Goal: Task Accomplishment & Management: Use online tool/utility

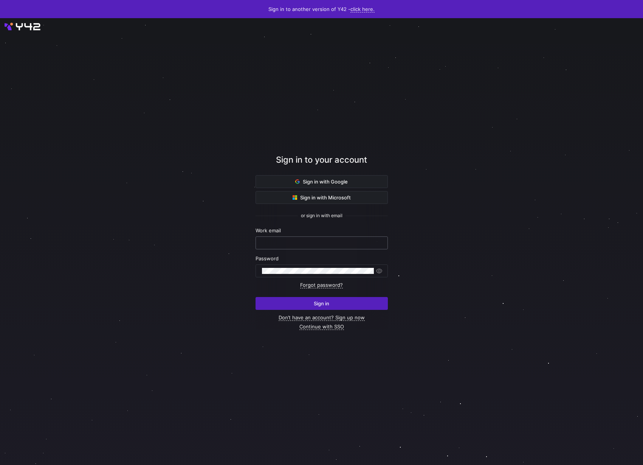
click at [283, 238] on div at bounding box center [321, 243] width 119 height 12
type input "[PERSON_NAME][EMAIL_ADDRESS][DOMAIN_NAME]"
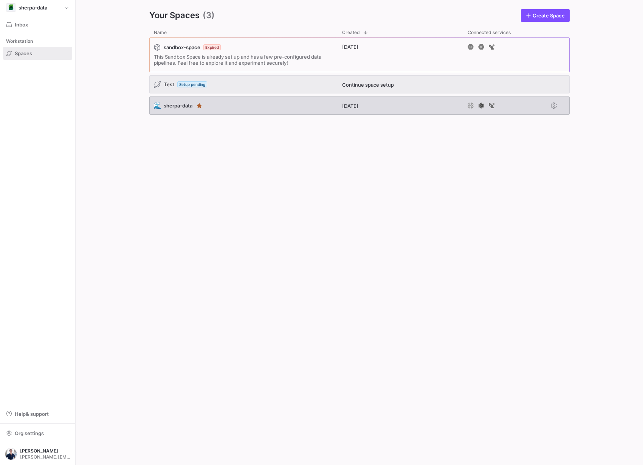
click at [231, 105] on div "🌊 sherpa-data" at bounding box center [243, 105] width 188 height 18
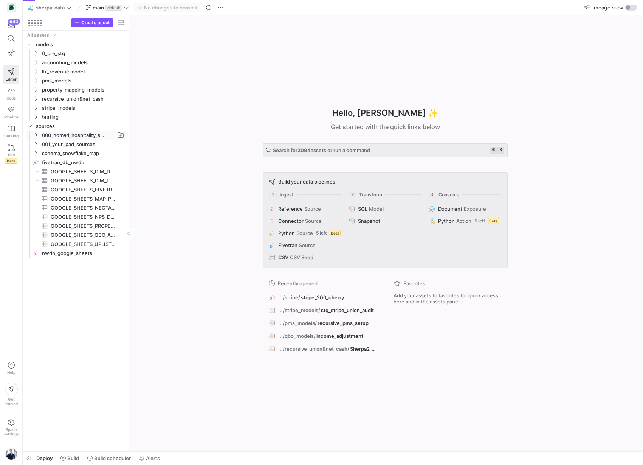
click at [36, 136] on icon "Press SPACE to select this row." at bounding box center [35, 135] width 5 height 5
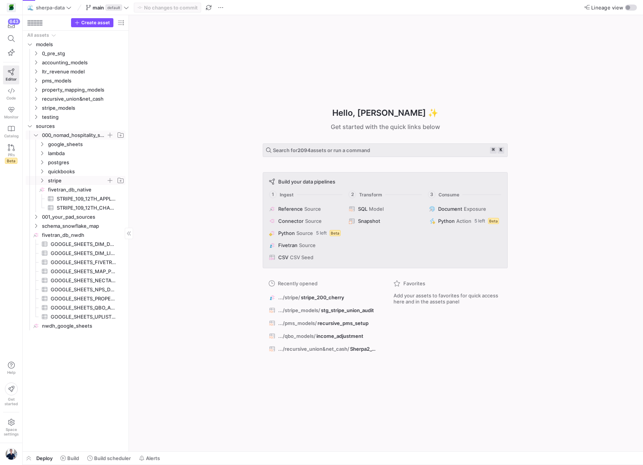
click at [41, 180] on icon "Press SPACE to select this row." at bounding box center [41, 180] width 5 height 5
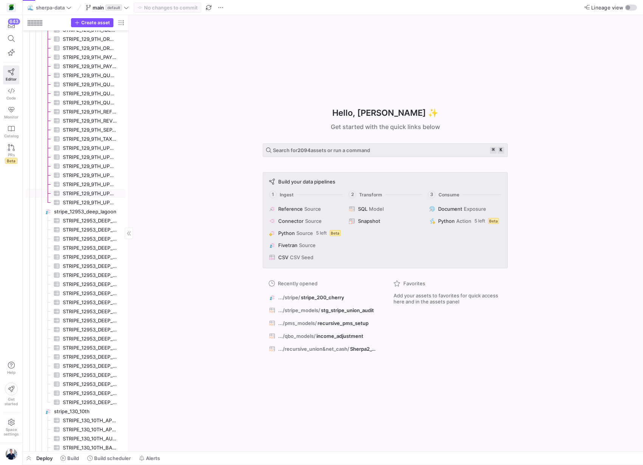
scroll to position [3204, 0]
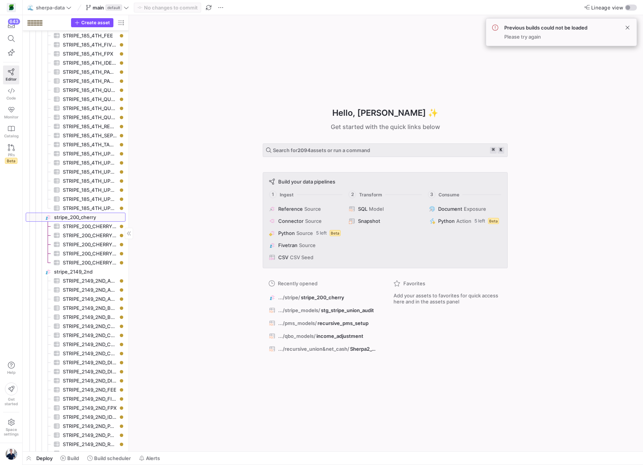
click at [83, 216] on span "stripe_200_cherry​​​​​​​​" at bounding box center [89, 217] width 70 height 9
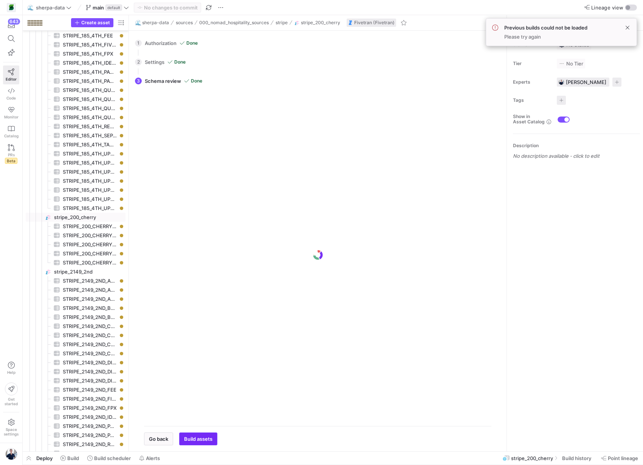
click at [192, 436] on span "Build assets" at bounding box center [198, 438] width 28 height 6
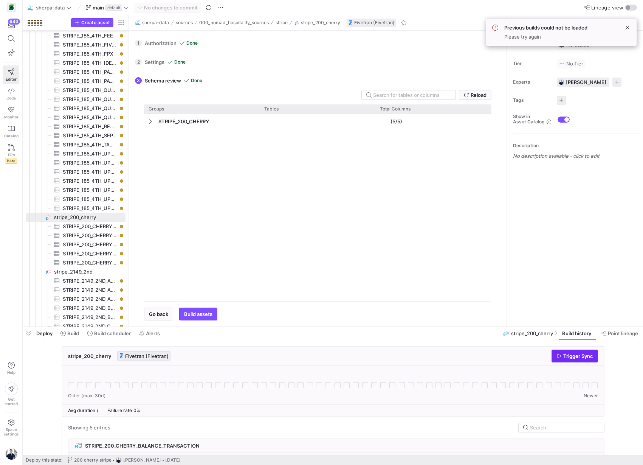
click at [569, 355] on span "Trigger Sync" at bounding box center [578, 356] width 30 height 6
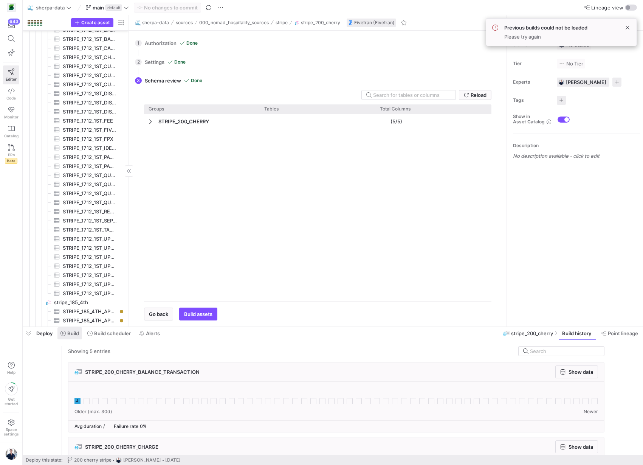
click at [71, 332] on span "Build" at bounding box center [73, 333] width 12 height 6
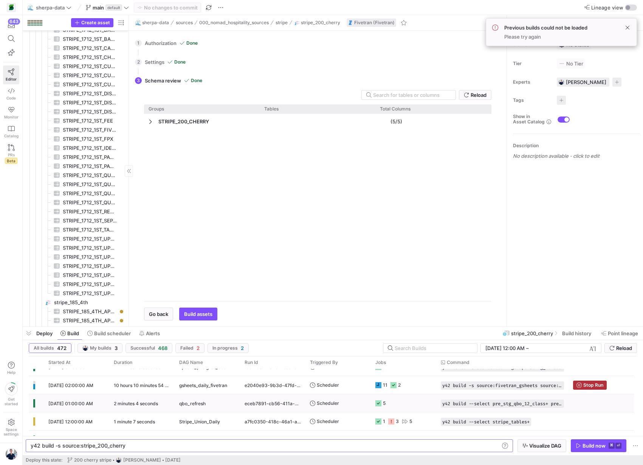
scroll to position [122, 0]
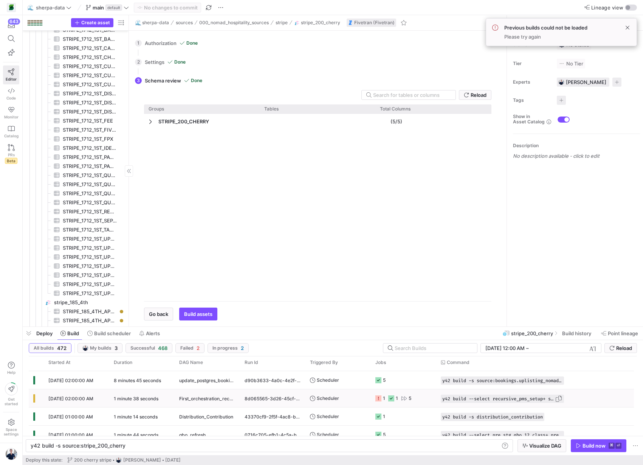
click at [458, 401] on span "y42 build --select recursive_pms_setup+ stg_stripe_union+" at bounding box center [498, 398] width 113 height 5
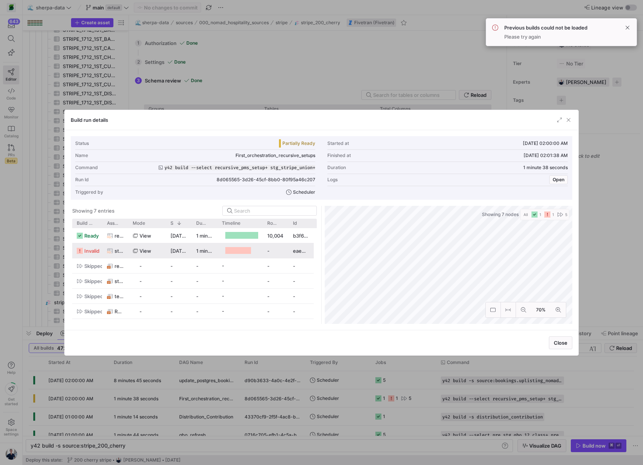
click at [161, 248] on div "view" at bounding box center [147, 250] width 29 height 15
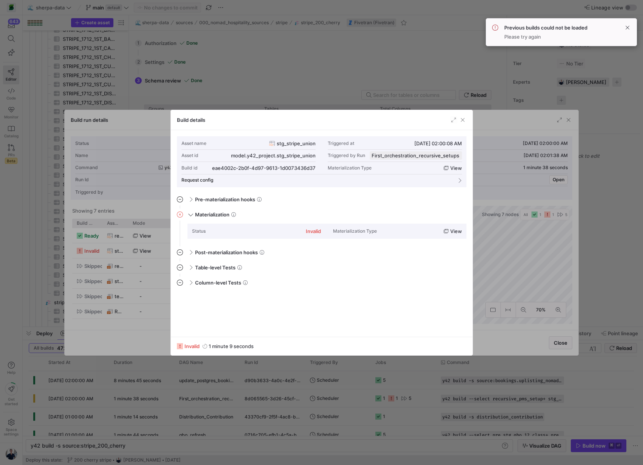
click at [189, 344] on span "invalid" at bounding box center [191, 346] width 15 height 6
click at [191, 214] on span at bounding box center [190, 214] width 3 height 6
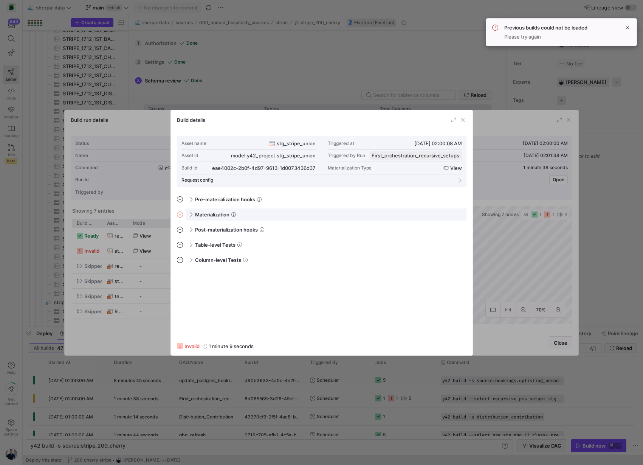
click at [220, 216] on span "Materialization" at bounding box center [212, 214] width 34 height 6
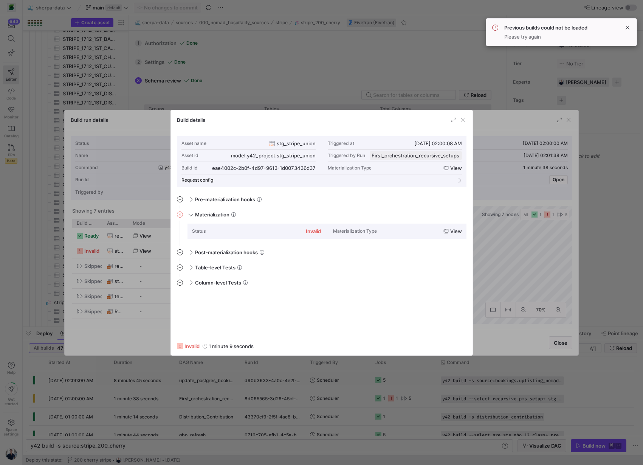
click at [315, 230] on div "invalid" at bounding box center [313, 231] width 15 height 6
click at [460, 230] on span "view" at bounding box center [456, 231] width 12 height 6
click at [465, 119] on span "button" at bounding box center [463, 120] width 8 height 8
click at [195, 344] on span "invalid" at bounding box center [191, 346] width 15 height 6
click at [461, 120] on span "button" at bounding box center [463, 120] width 8 height 8
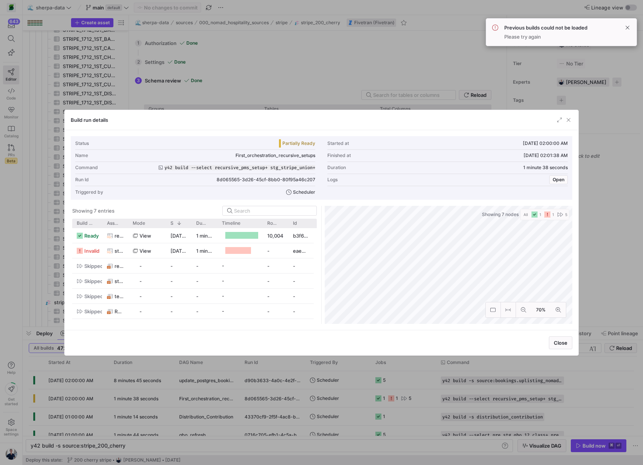
click at [547, 214] on g "button" at bounding box center [547, 214] width 6 height 6
click at [248, 249] on div at bounding box center [238, 250] width 26 height 7
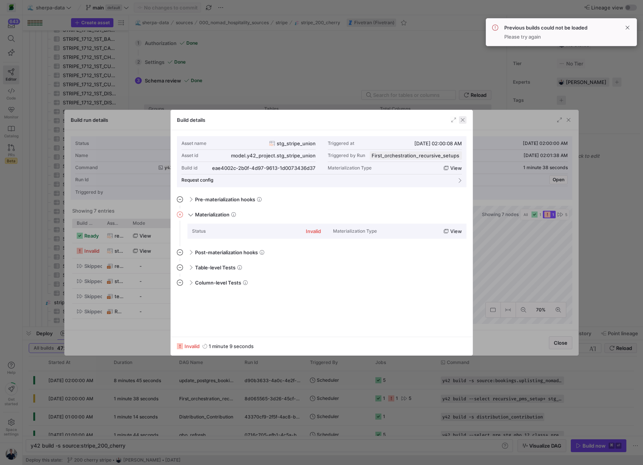
click at [464, 121] on span "button" at bounding box center [463, 120] width 8 height 8
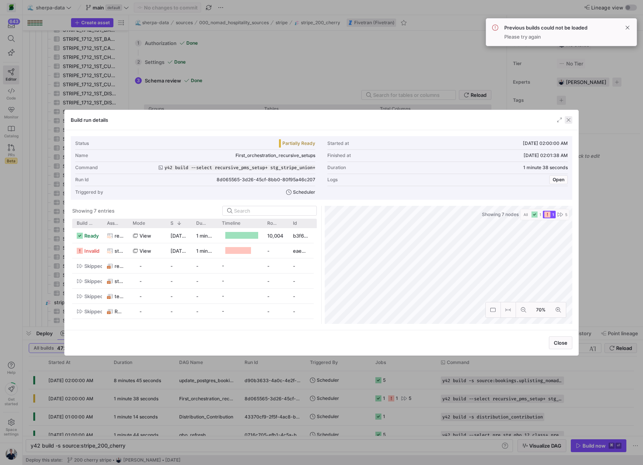
click at [569, 119] on span "button" at bounding box center [569, 120] width 8 height 8
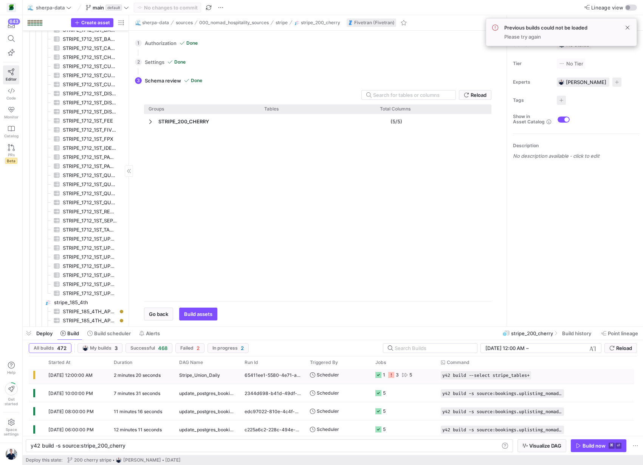
click at [498, 381] on div "y42 build --select stripe_tables+" at bounding box center [502, 375] width 132 height 18
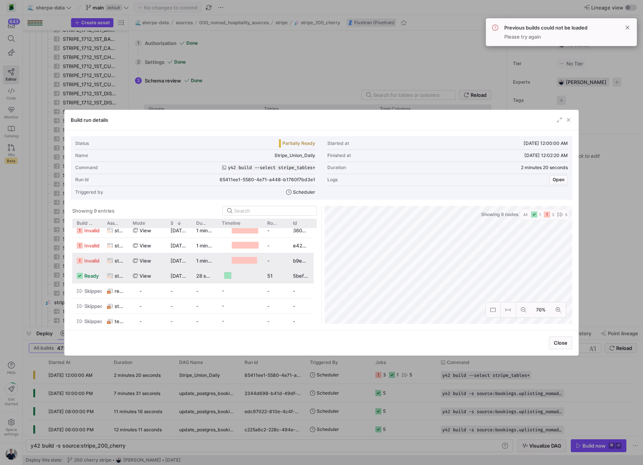
click at [178, 263] on span "[DATE] 12:00:37 AM" at bounding box center [193, 260] width 47 height 6
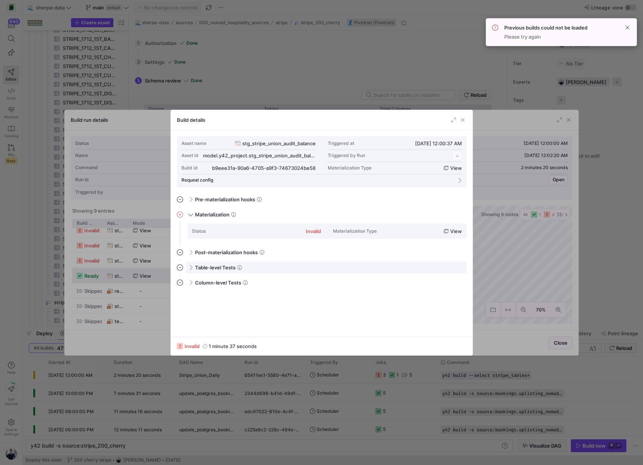
scroll to position [68, 0]
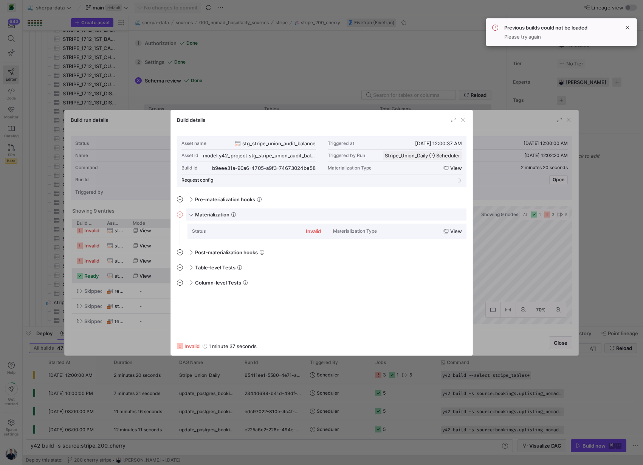
click at [217, 216] on span "Materialization" at bounding box center [212, 214] width 34 height 6
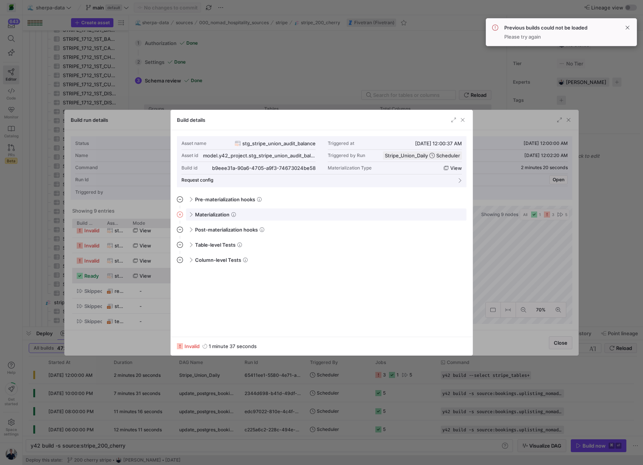
click at [217, 216] on span "Materialization" at bounding box center [212, 214] width 34 height 6
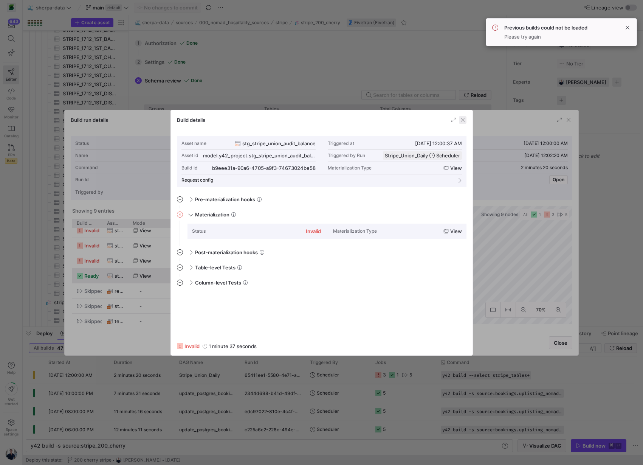
click at [462, 119] on span "button" at bounding box center [463, 120] width 8 height 8
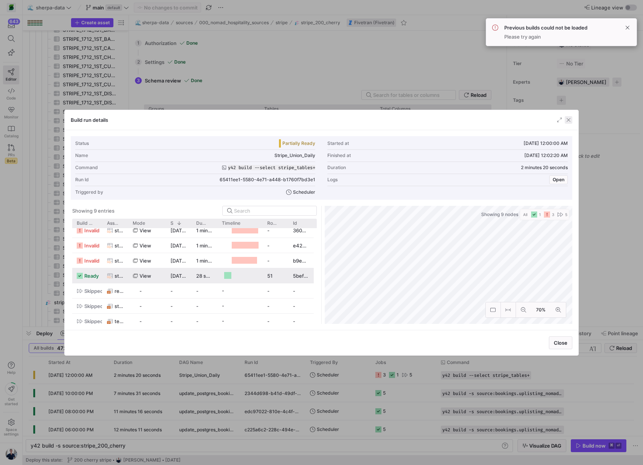
click at [570, 120] on span "button" at bounding box center [569, 120] width 8 height 8
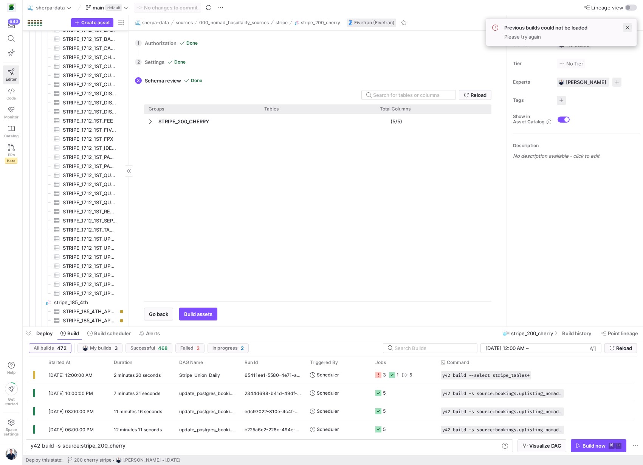
click at [628, 27] on span at bounding box center [627, 27] width 9 height 9
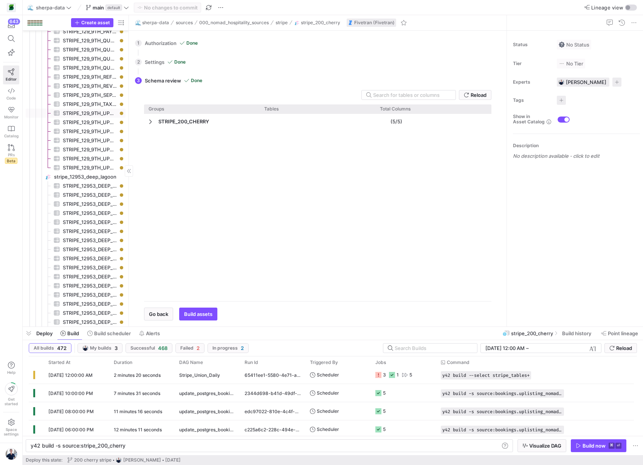
scroll to position [3090, 0]
click at [9, 73] on icon at bounding box center [11, 71] width 7 height 7
click at [12, 91] on icon at bounding box center [11, 90] width 7 height 7
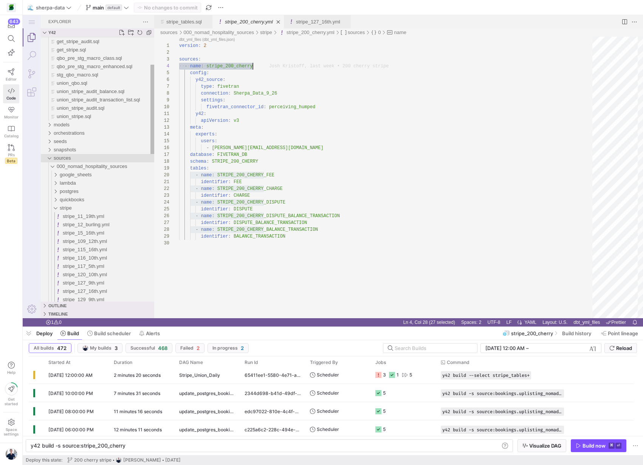
click at [50, 158] on div "sources" at bounding box center [48, 158] width 11 height 8
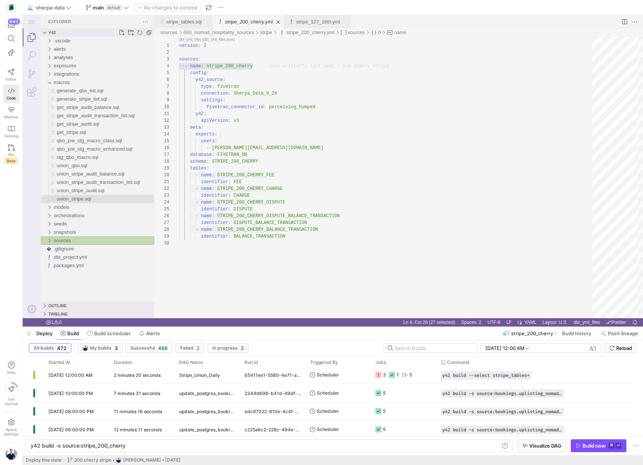
click at [63, 201] on span "union_stripe.sql" at bounding box center [74, 199] width 34 height 6
type textarea "y42 build"
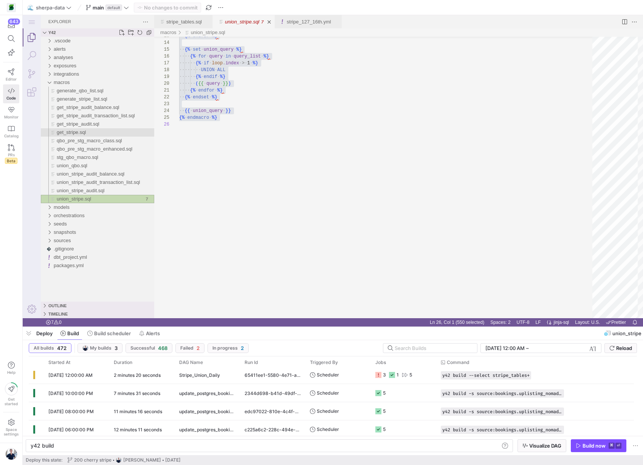
click at [73, 134] on span "get_stripe.sql" at bounding box center [71, 132] width 29 height 6
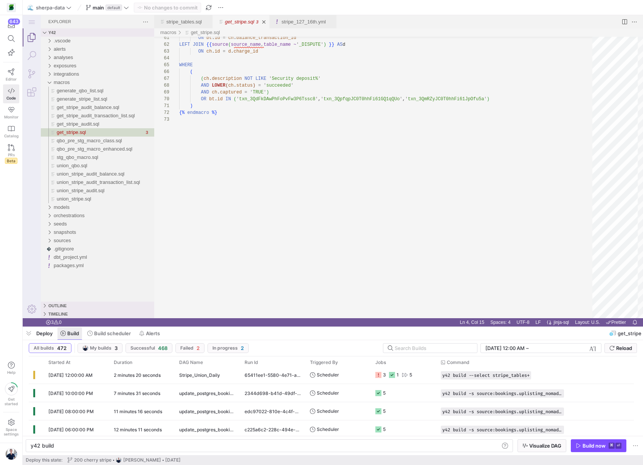
click at [63, 334] on icon at bounding box center [62, 332] width 5 height 5
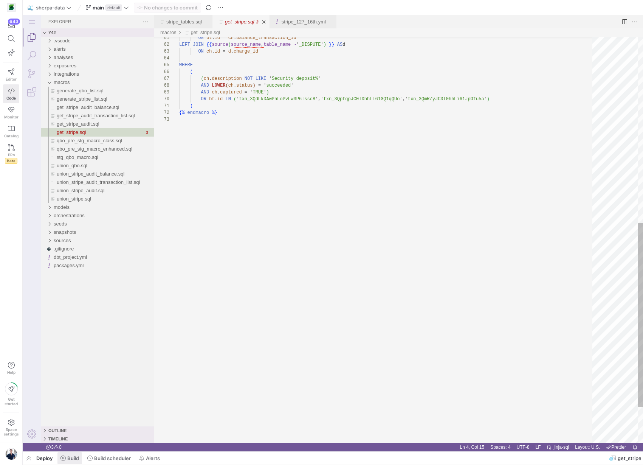
scroll to position [68, 0]
click at [73, 458] on span "Build" at bounding box center [73, 458] width 12 height 6
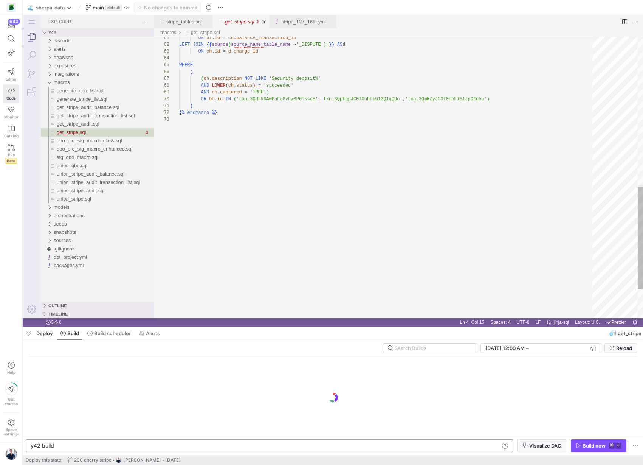
scroll to position [0, 23]
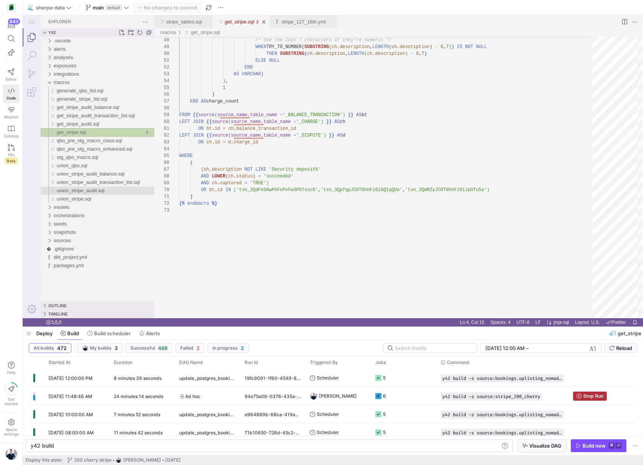
click at [87, 190] on span "union_stripe_audit.sql" at bounding box center [81, 190] width 48 height 6
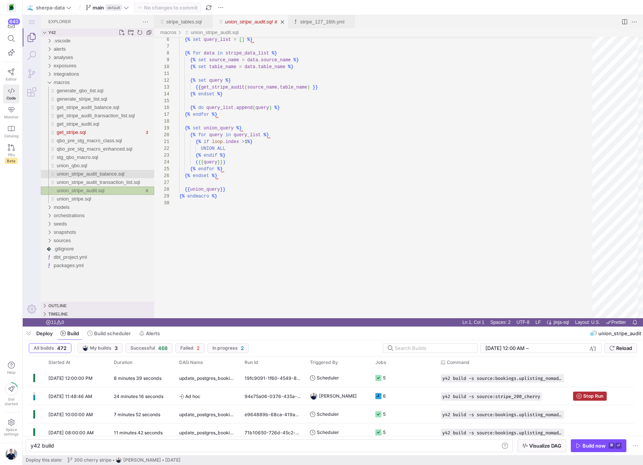
click at [85, 175] on span "union_stripe_audit_balance.sql" at bounding box center [91, 174] width 68 height 6
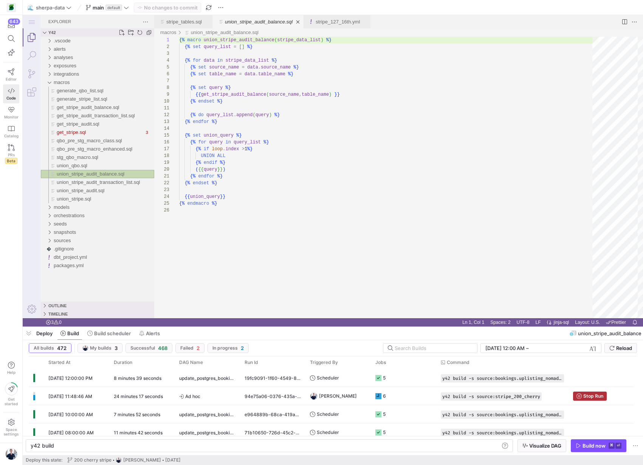
scroll to position [68, 0]
click at [84, 181] on span "union_stripe_audit_transaction_list.sql" at bounding box center [98, 182] width 83 height 6
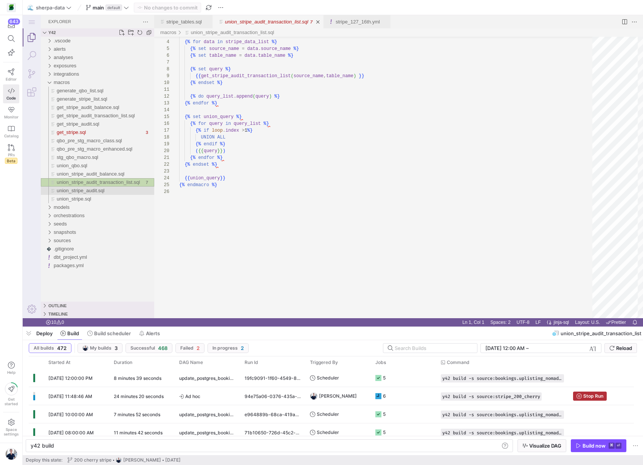
click at [82, 186] on div "union_stripe_audit.sql" at bounding box center [106, 190] width 98 height 8
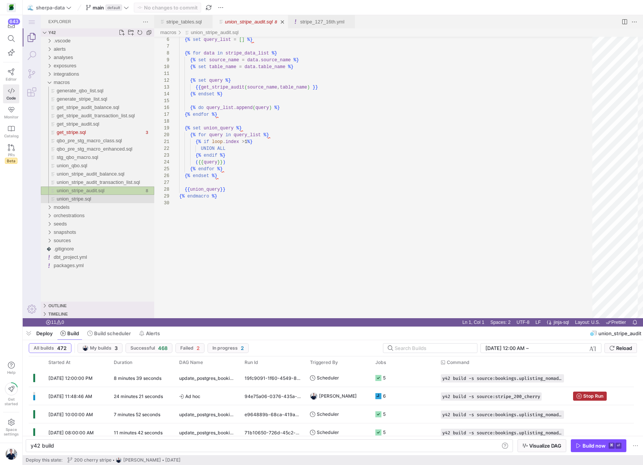
click at [77, 198] on span "union_stripe.sql" at bounding box center [74, 199] width 34 height 6
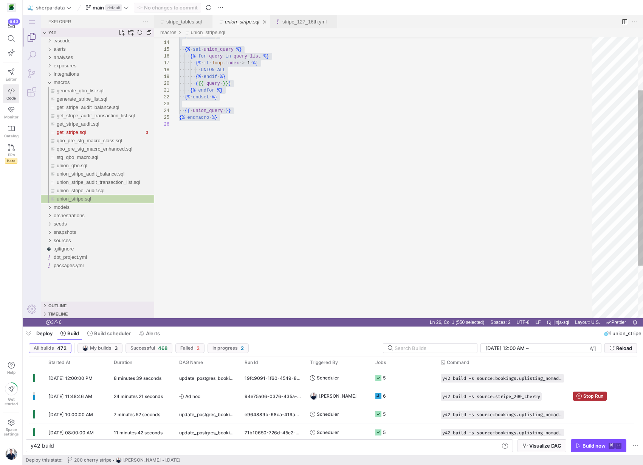
scroll to position [102, 0]
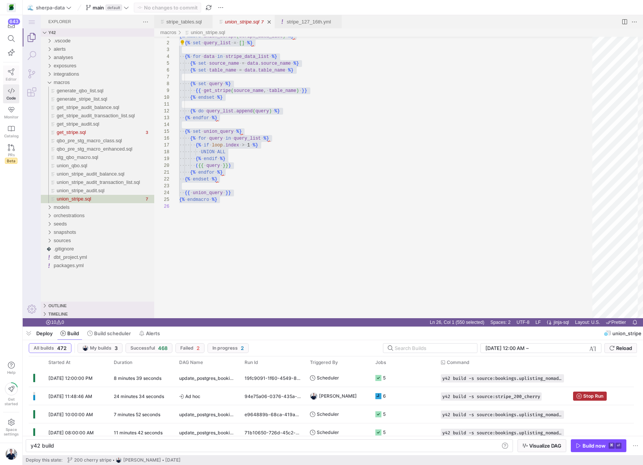
click at [8, 74] on icon at bounding box center [11, 71] width 7 height 7
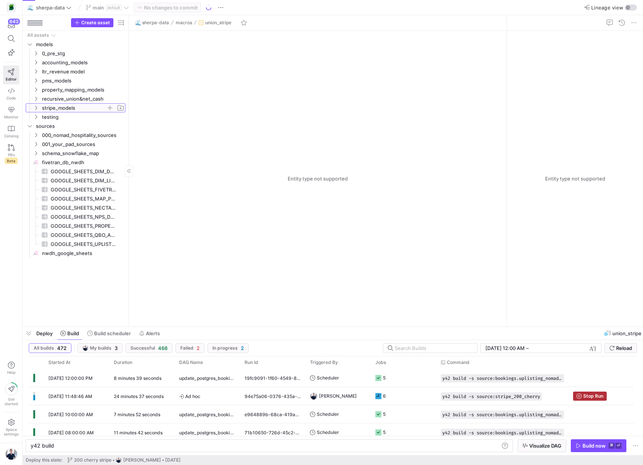
click at [35, 105] on icon "Press SPACE to select this row." at bounding box center [35, 107] width 5 height 5
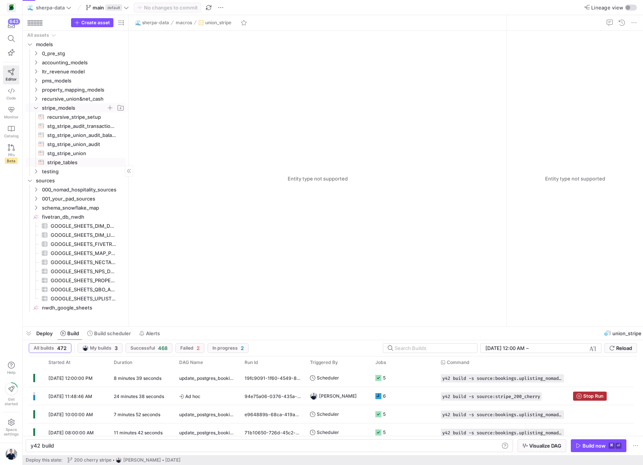
click at [56, 163] on span "stripe_tables​​​​​​​​​​" at bounding box center [82, 162] width 70 height 9
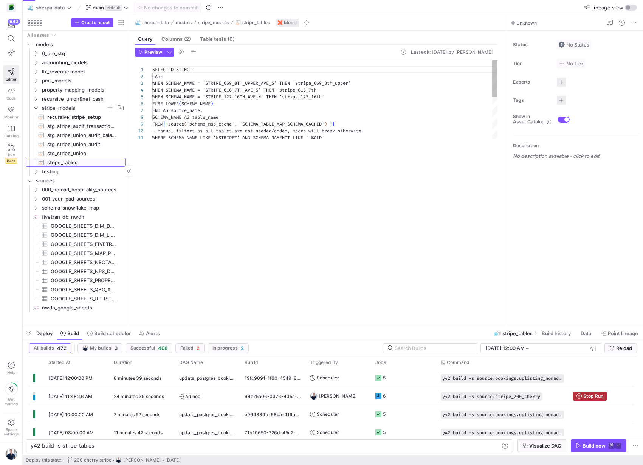
scroll to position [68, 0]
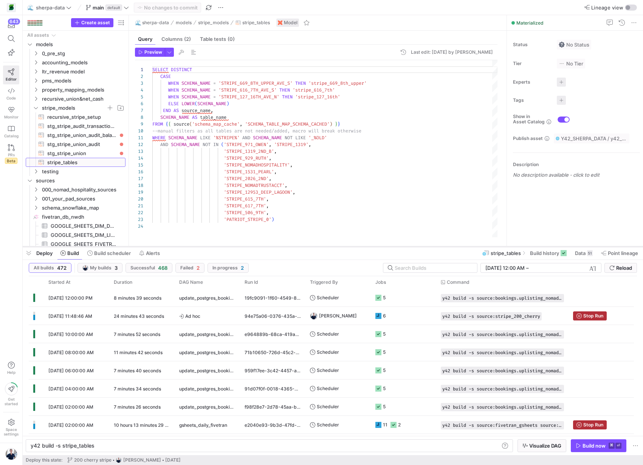
drag, startPoint x: 303, startPoint y: 326, endPoint x: 309, endPoint y: 246, distance: 79.6
click at [309, 246] on div at bounding box center [333, 246] width 620 height 3
click at [152, 53] on span "Preview" at bounding box center [153, 52] width 18 height 5
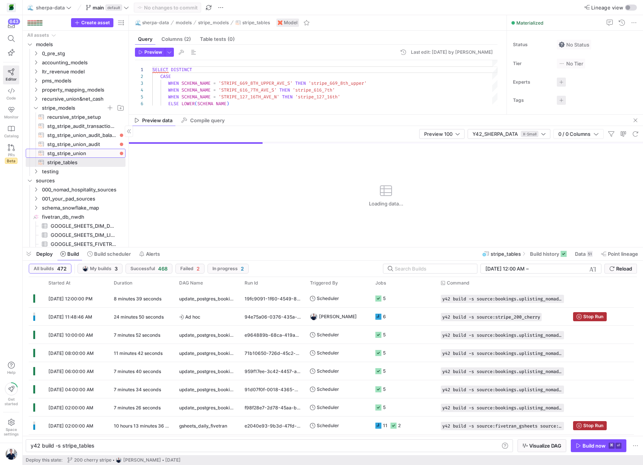
click at [67, 153] on span "stg_stripe_union​​​​​​​​​​" at bounding box center [82, 153] width 70 height 9
type textarea "y42 build -s stg_stripe_union"
type textarea "{% set stripe_data_list = generate_stripe_list() %} {{ union_stripe(stripe_data…"
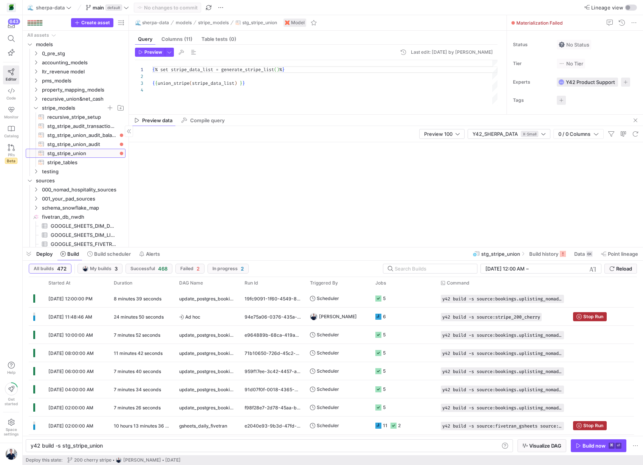
scroll to position [20, 0]
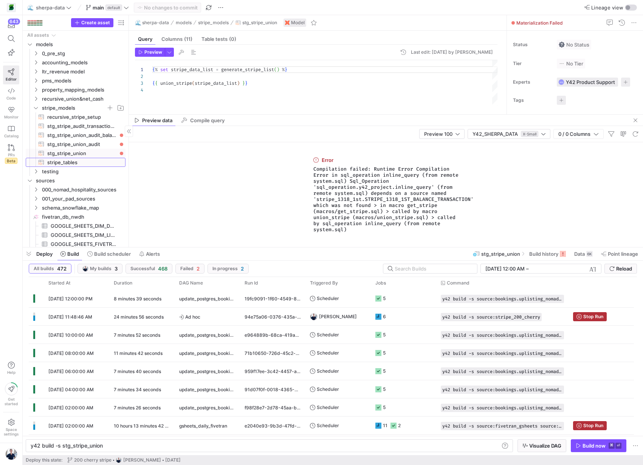
click at [67, 162] on span "stripe_tables​​​​​​​​​​" at bounding box center [82, 162] width 70 height 9
type textarea "y42 build -s stripe_tables"
type textarea "SELECT DISTINCT CASE WHEN SCHEMA_NAME = 'STRIPE_669_8TH_UPPER_AVE_S' THEN 'stri…"
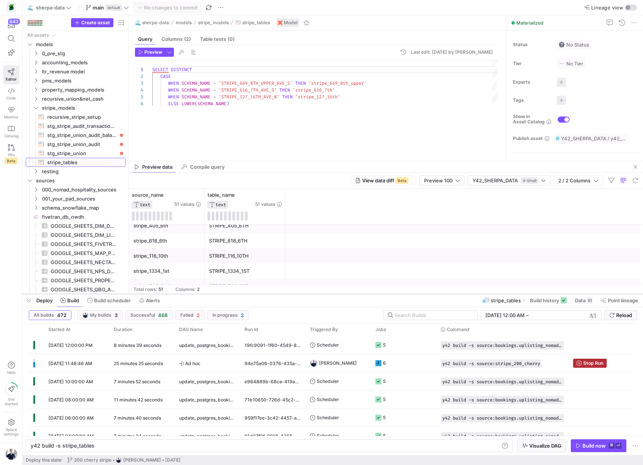
drag, startPoint x: 245, startPoint y: 246, endPoint x: 242, endPoint y: 291, distance: 45.1
click at [242, 292] on div at bounding box center [333, 293] width 620 height 3
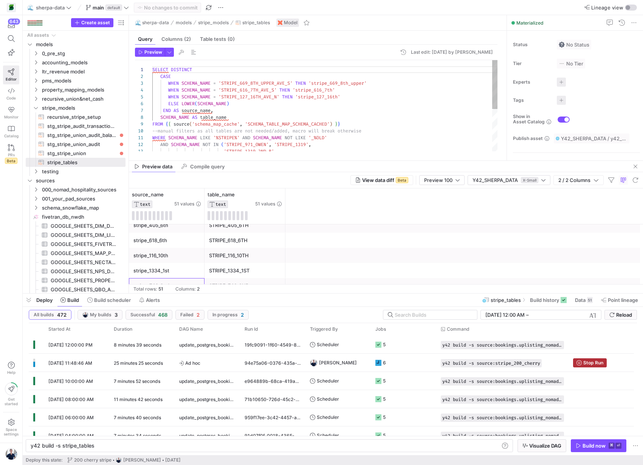
click at [171, 278] on div "stripe_749_2nd" at bounding box center [166, 285] width 67 height 15
click at [327, 160] on as-split "🌊 sherpa-data models stripe_models stripe_tables Model Query Columns (2) Table …" at bounding box center [386, 154] width 514 height 278
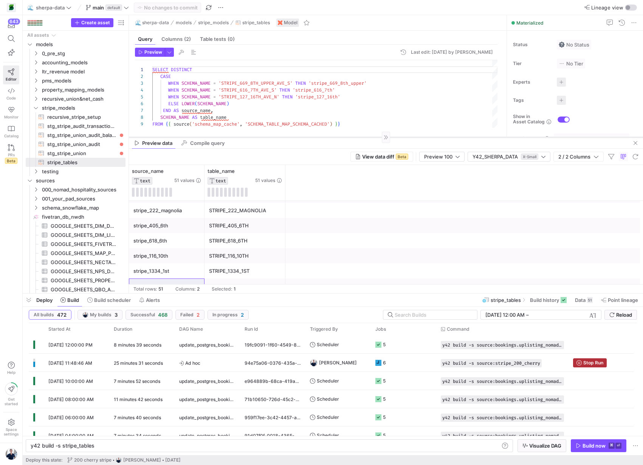
drag, startPoint x: 327, startPoint y: 160, endPoint x: 329, endPoint y: 137, distance: 22.8
click at [329, 137] on div at bounding box center [386, 137] width 514 height 0
click at [357, 263] on div "stripe_1334_1st STRIPE_1334_1ST" at bounding box center [386, 270] width 514 height 15
click at [83, 154] on span "stg_stripe_union​​​​​​​​​​" at bounding box center [82, 153] width 70 height 9
type textarea "{% set stripe_data_list = generate_stripe_list() %} {{ union_stripe(stripe_data…"
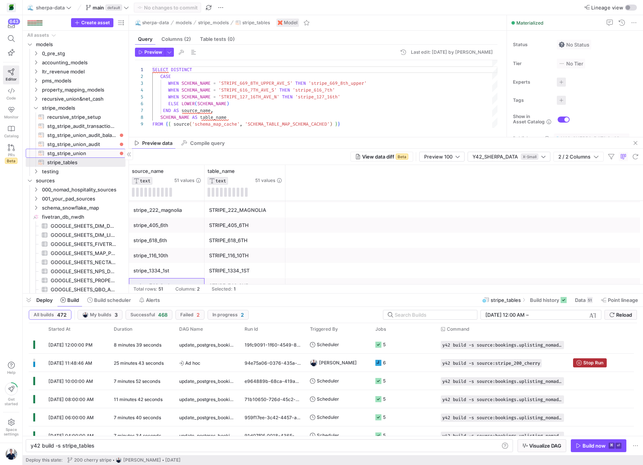
type textarea "y42 build -s stg_stripe_union"
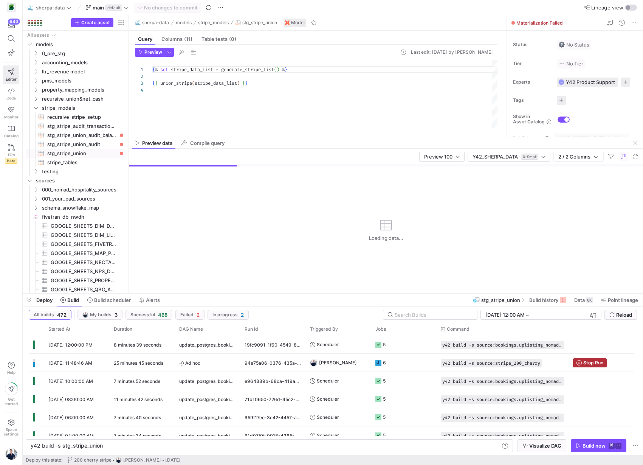
click at [240, 116] on div "{ % set stripe_data_list = generate_stripe_list ( ) % } { { union_stripe ( stri…" at bounding box center [324, 94] width 345 height 68
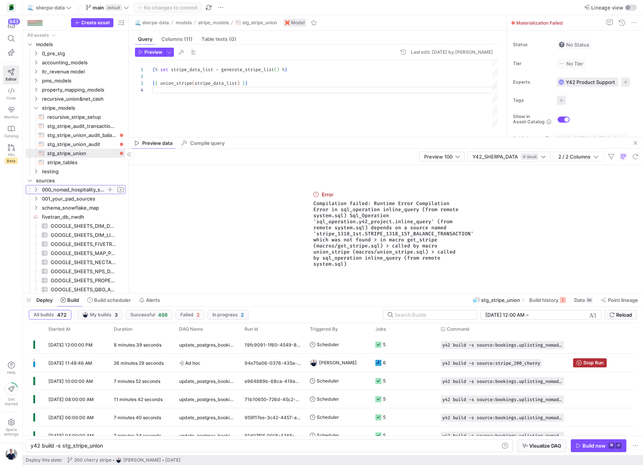
click at [36, 187] on icon "Press SPACE to select this row." at bounding box center [36, 189] width 2 height 4
click at [41, 235] on icon "Press SPACE to select this row." at bounding box center [41, 234] width 5 height 5
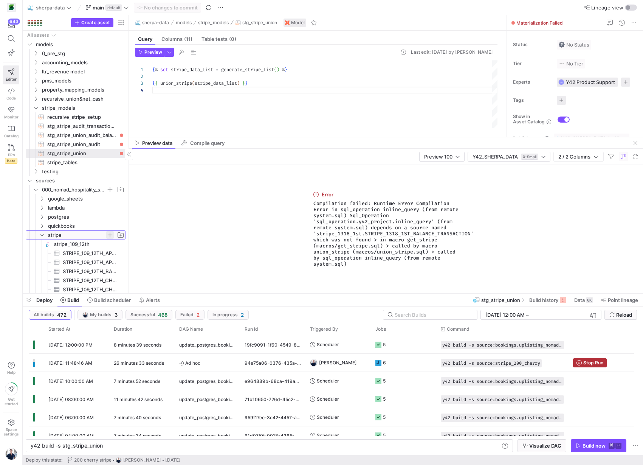
click at [108, 234] on span "button" at bounding box center [110, 235] width 8 height 8
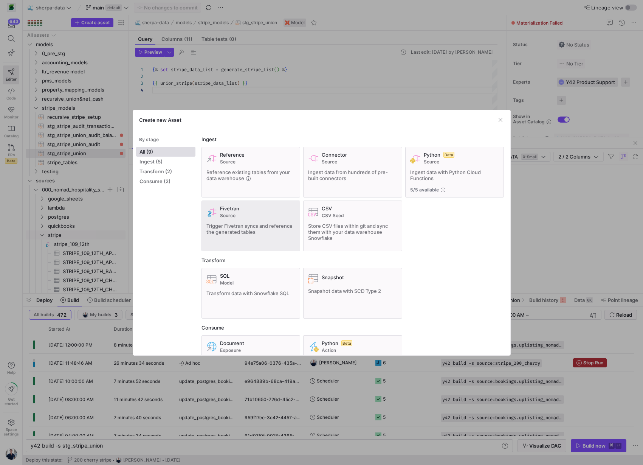
click at [236, 221] on div "Fivetran Source Trigger Fivetran syncs and reference the generated tables" at bounding box center [250, 225] width 89 height 41
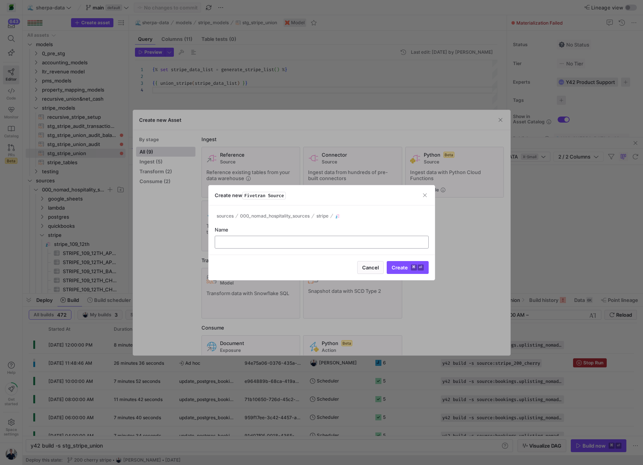
click at [274, 239] on input "text" at bounding box center [321, 242] width 201 height 6
type input "stripe_1318_1st"
click at [407, 265] on span "Create ⌘ ⏎" at bounding box center [408, 267] width 32 height 6
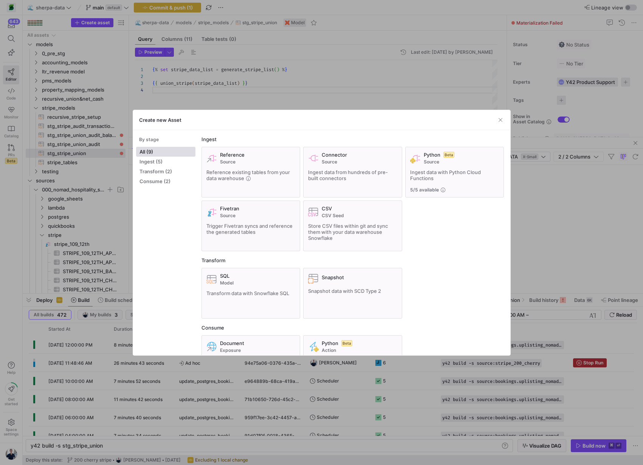
type textarea "y42 build -s source:stripe_1318_1st"
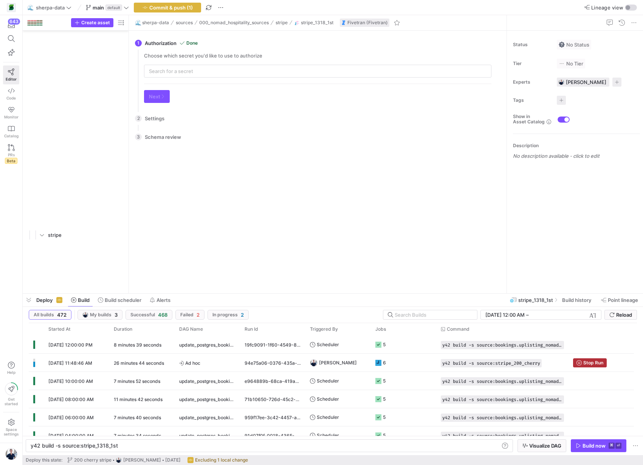
scroll to position [3838, 0]
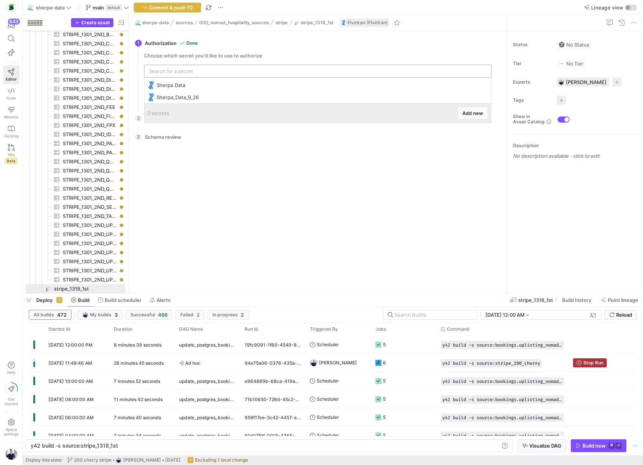
click at [206, 73] on input "text" at bounding box center [318, 71] width 338 height 6
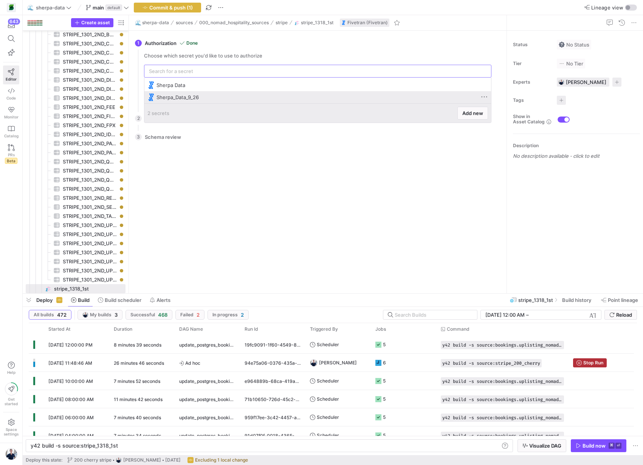
click at [194, 92] on div "Sherpa_Data_9_26" at bounding box center [317, 97] width 341 height 12
type input "Sherpa_Data_9_26"
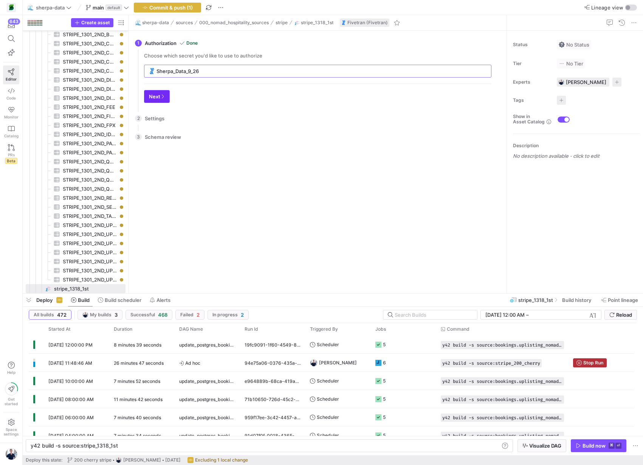
click at [161, 99] on span "button" at bounding box center [156, 96] width 25 height 12
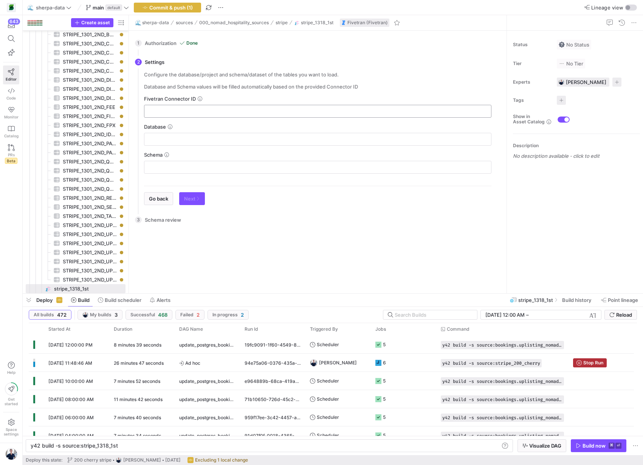
click at [174, 112] on input "text" at bounding box center [317, 111] width 335 height 6
paste input "outrank_afore"
type input "outrank_afore"
type input "FIVETRAN_DB"
type input "STRIPE_1318_1ST"
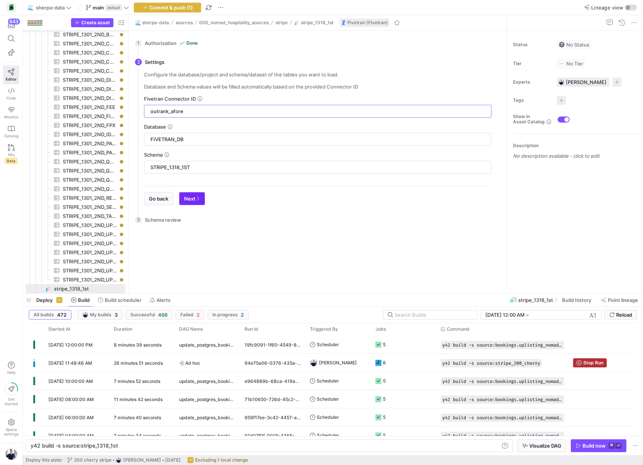
type input "outrank_afore"
click at [195, 203] on span "button" at bounding box center [192, 198] width 25 height 12
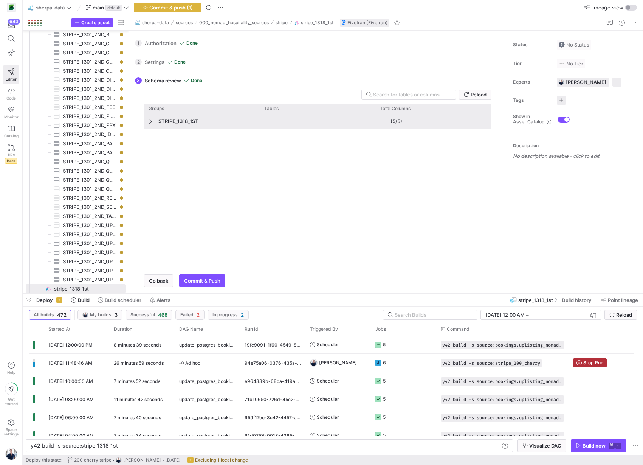
click at [152, 122] on span "Press SPACE to deselect this row." at bounding box center [151, 121] width 5 height 6
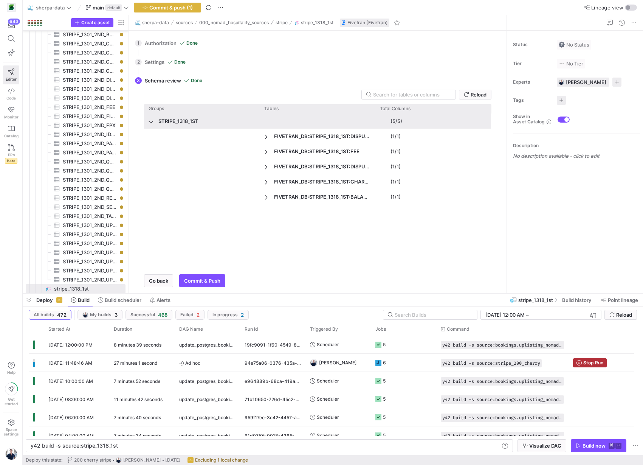
click at [152, 122] on span "Press SPACE to deselect this row." at bounding box center [151, 121] width 5 height 6
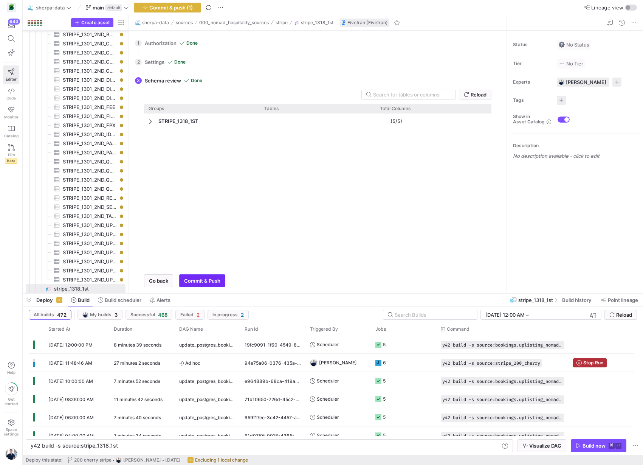
click at [215, 280] on span "Commit & Push" at bounding box center [202, 280] width 36 height 6
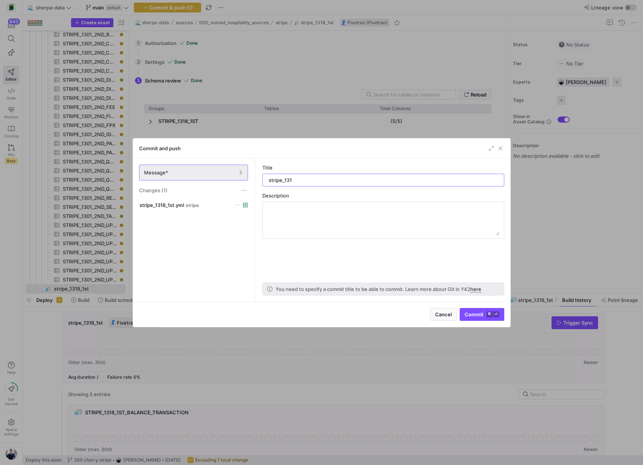
type input "stripe_1318"
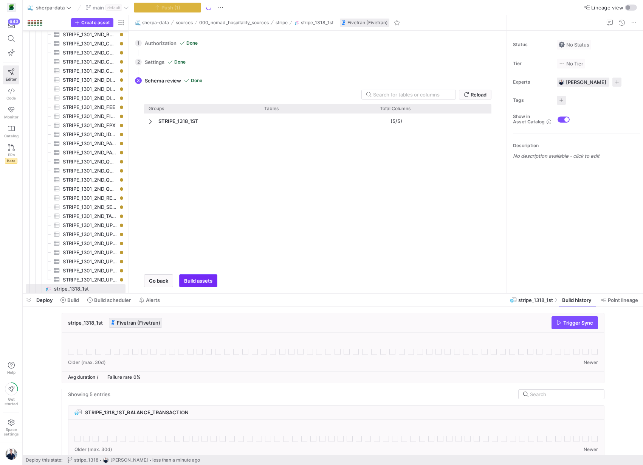
click at [197, 279] on span "Build assets" at bounding box center [198, 280] width 28 height 6
click at [69, 300] on span "Build" at bounding box center [73, 300] width 12 height 6
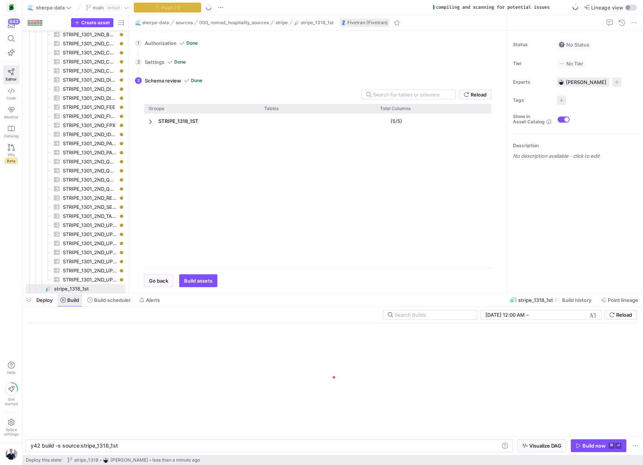
scroll to position [0, 86]
click at [68, 300] on span "Build" at bounding box center [73, 300] width 12 height 6
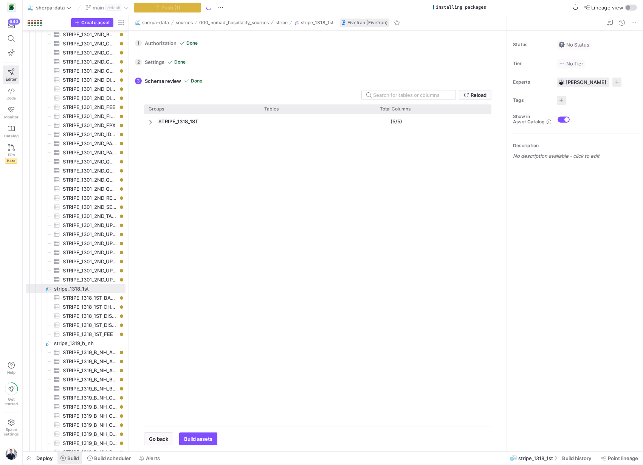
click at [74, 456] on span "Build" at bounding box center [73, 458] width 12 height 6
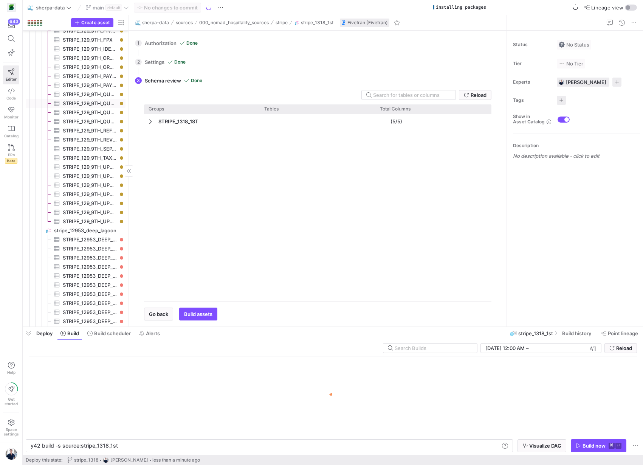
scroll to position [3018, 0]
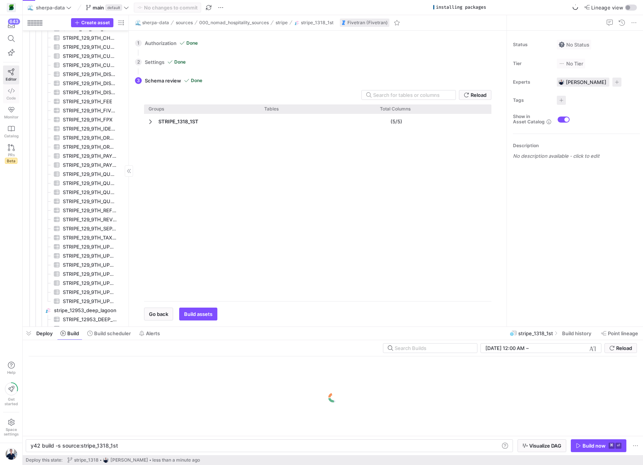
click at [9, 93] on icon at bounding box center [11, 90] width 7 height 7
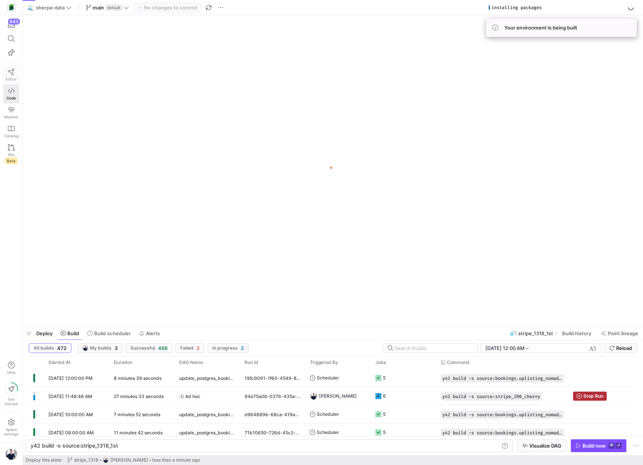
click at [9, 70] on icon at bounding box center [11, 71] width 7 height 7
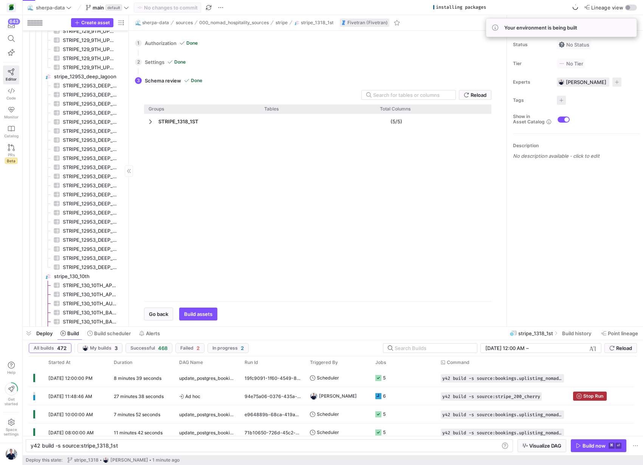
scroll to position [3198, 0]
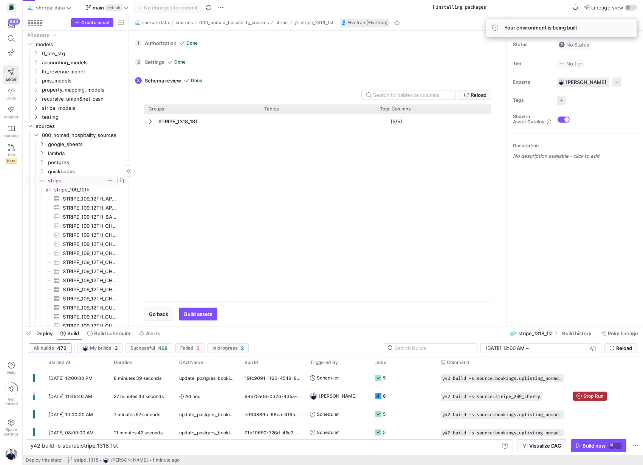
click at [43, 180] on icon "Press SPACE to select this row." at bounding box center [41, 180] width 5 height 5
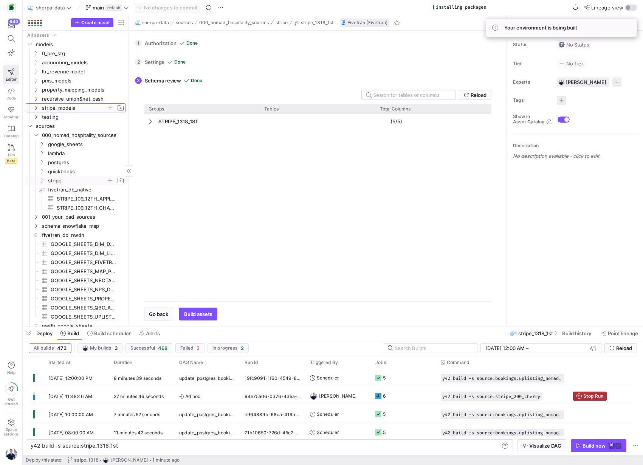
click at [48, 110] on span "stripe_models" at bounding box center [74, 108] width 64 height 9
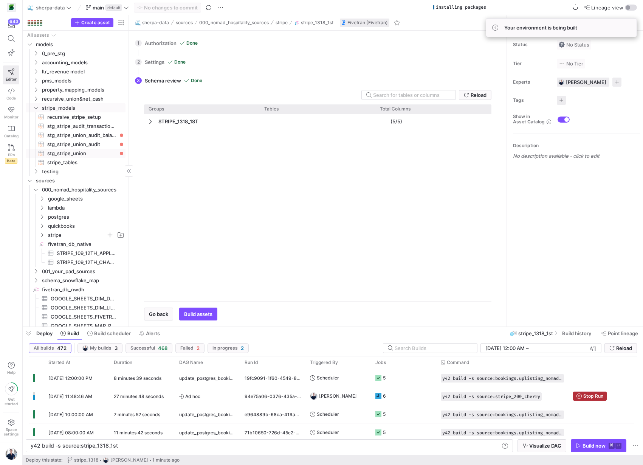
click at [55, 153] on span "stg_stripe_union​​​​​​​​​​" at bounding box center [82, 153] width 70 height 9
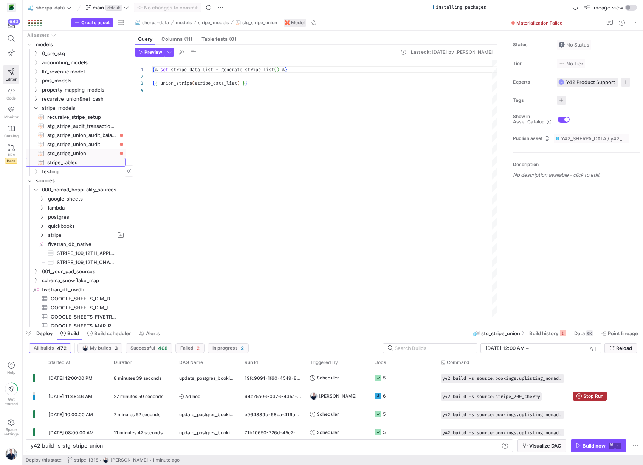
click at [54, 163] on span "stripe_tables​​​​​​​​​​" at bounding box center [82, 162] width 70 height 9
type textarea "y42 build -s stripe_tables"
type textarea "SELECT DISTINCT CASE WHEN SCHEMA_NAME = 'STRIPE_669_8TH_UPPER_AVE_S' THEN 'stri…"
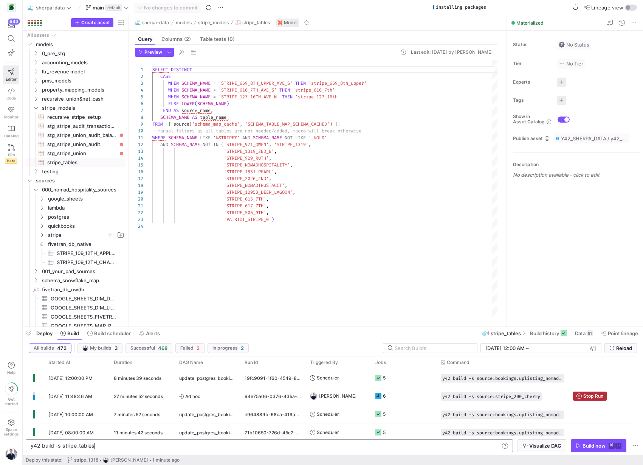
click at [97, 446] on div "y42 build -s stripe_tables" at bounding box center [265, 445] width 469 height 6
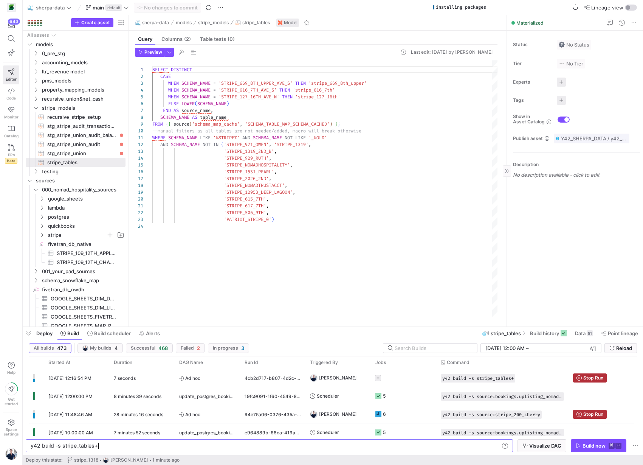
type textarea "y42 build -s stripe_tables+"
click at [417, 374] on y42-job-status-cell-renderer "3 1" at bounding box center [403, 377] width 56 height 17
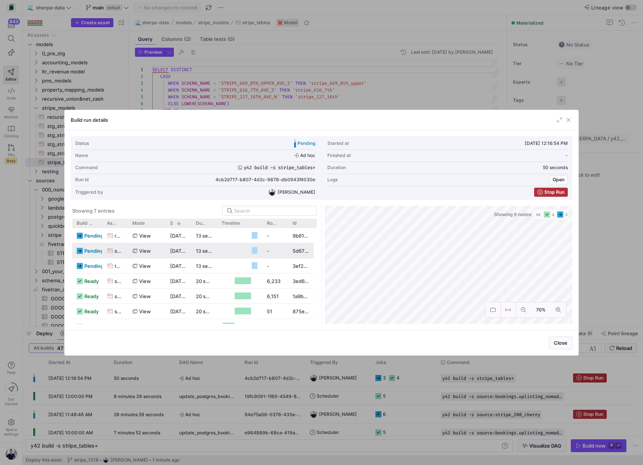
click at [288, 247] on as-split "Showing 7 entries Drag here to set row groups Drag here to set column labels Bu…" at bounding box center [322, 265] width 502 height 118
click at [569, 121] on span "button" at bounding box center [569, 120] width 8 height 8
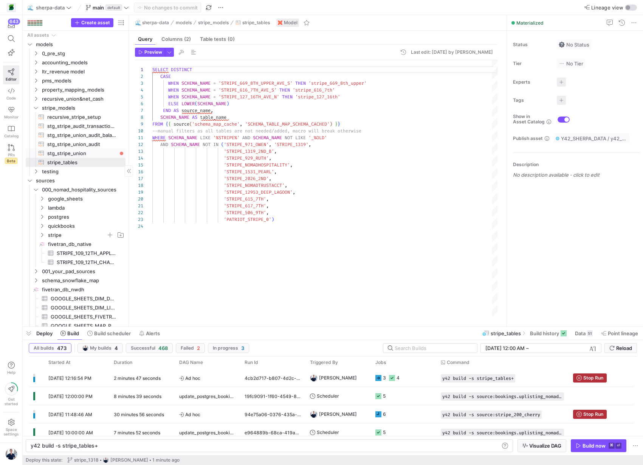
click at [75, 152] on span "stg_stripe_union​​​​​​​​​​" at bounding box center [82, 153] width 70 height 9
type textarea "{% set stripe_data_list = generate_stripe_list() %} {{ union_stripe(stripe_data…"
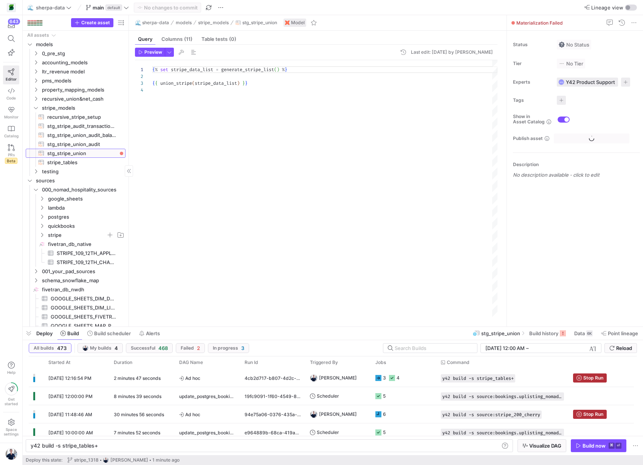
scroll to position [20, 0]
click at [358, 382] on y42-orchestration-triggered-by "[PERSON_NAME]" at bounding box center [338, 377] width 56 height 17
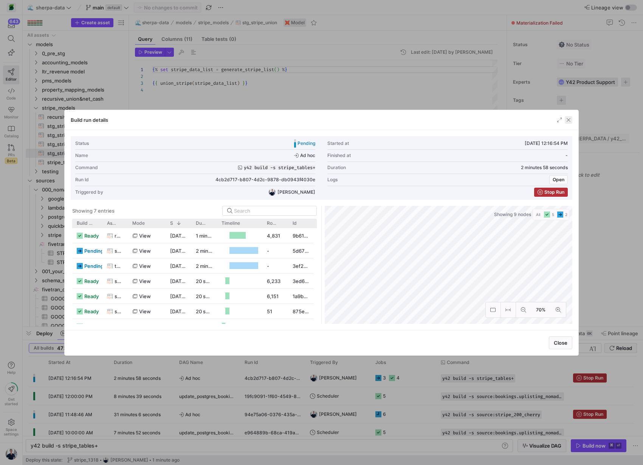
click at [569, 119] on span "button" at bounding box center [569, 120] width 8 height 8
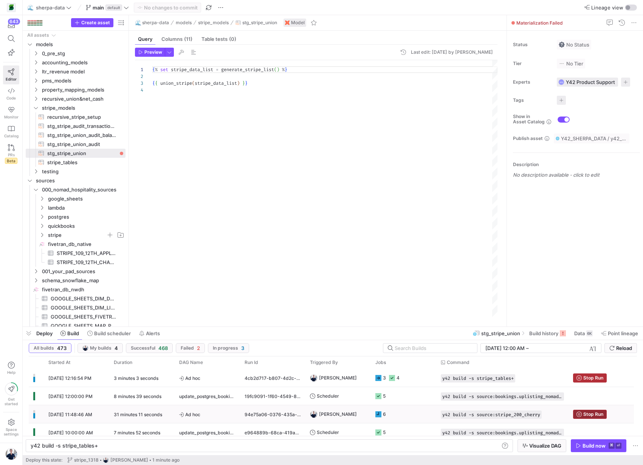
click at [584, 417] on span "Press SPACE to select this row." at bounding box center [589, 414] width 33 height 8
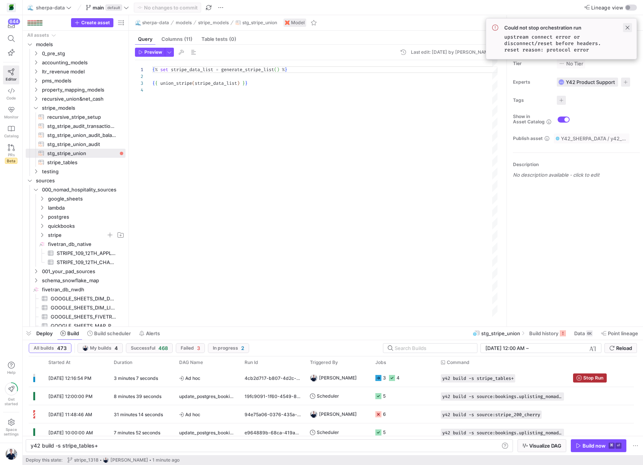
click at [627, 29] on span at bounding box center [627, 27] width 9 height 9
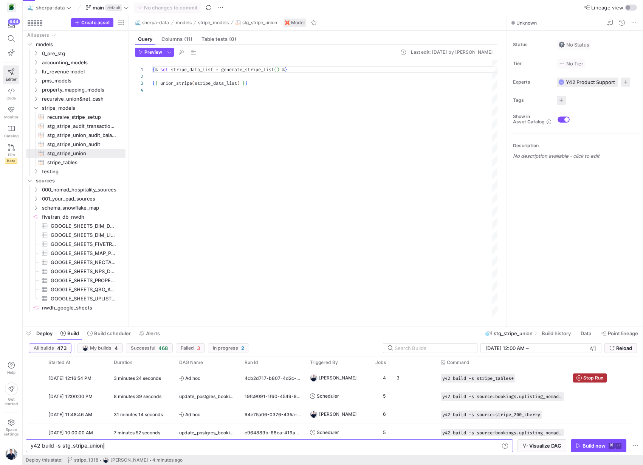
scroll to position [0, 72]
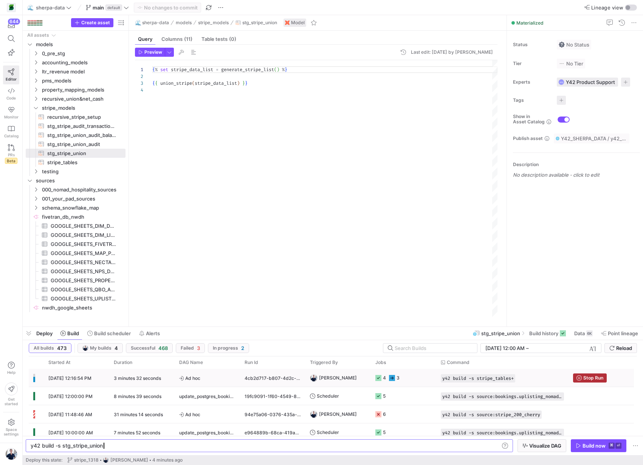
click at [539, 377] on y42-orchestration-run-configuration-details "y42 build -s stripe_tables+" at bounding box center [502, 378] width 123 height 8
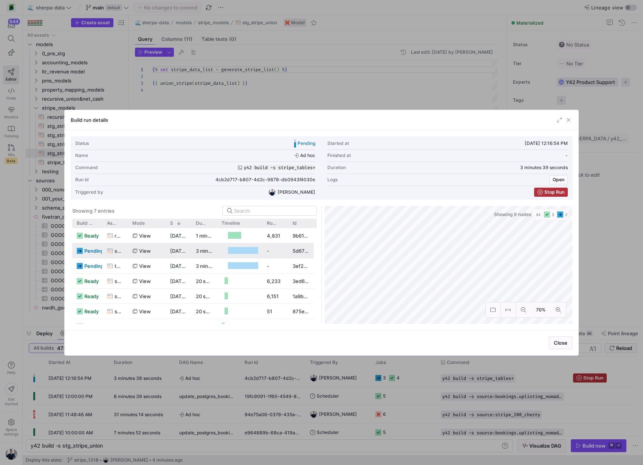
click at [158, 256] on as-split "Showing 7 entries Drag here to set row groups Drag here to set column labels Bu…" at bounding box center [322, 265] width 502 height 118
click at [569, 121] on span "button" at bounding box center [569, 120] width 8 height 8
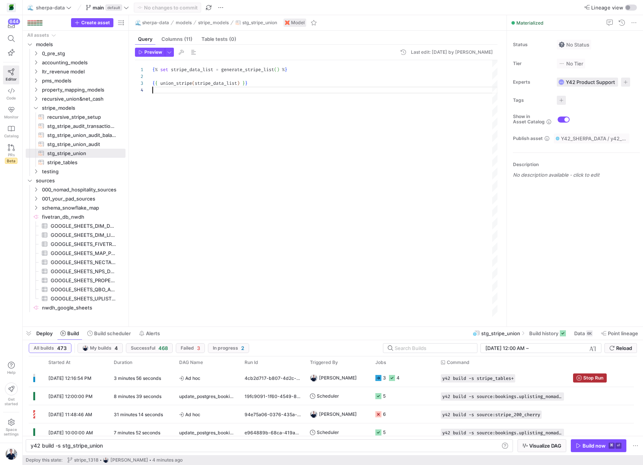
click at [307, 163] on div "{ % set stripe_data_list = generate_stripe_list ( ) % } { { union_stripe ( stri…" at bounding box center [324, 188] width 345 height 257
click at [36, 99] on icon "Press SPACE to select this row." at bounding box center [36, 99] width 2 height 4
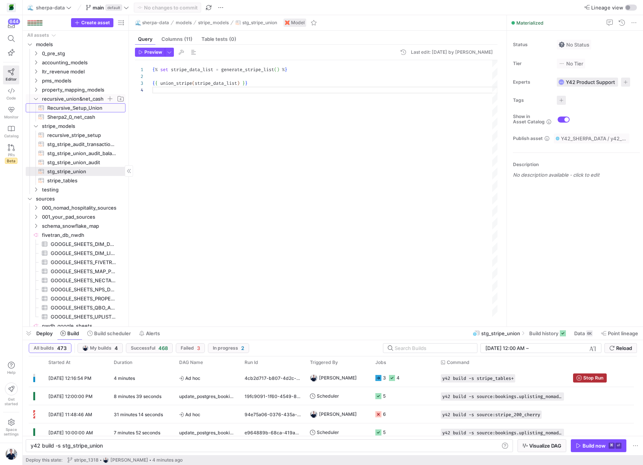
click at [55, 109] on span "Recursive_Setup_Union​​​​​​​​​​" at bounding box center [82, 108] width 70 height 9
type textarea "y42 build -s Recursive_Setup_Union"
type textarea "with combined_data as ( SELECT * FROM {{ref('recursive_pms_setup')}} union all …"
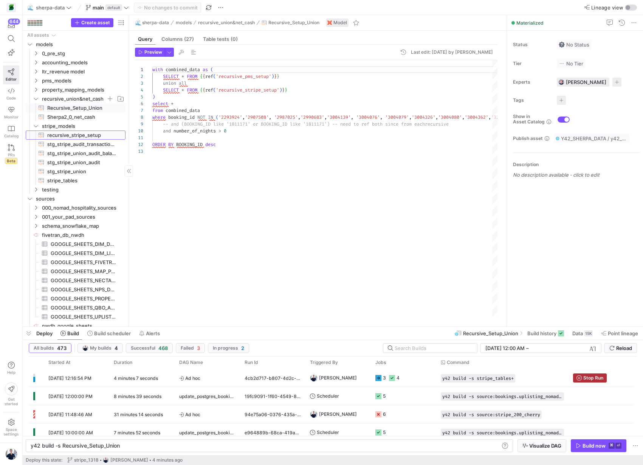
click at [73, 133] on span "recursive_stripe_setup​​​​​​​​​​" at bounding box center [82, 135] width 70 height 9
type textarea "y42 build -s recursive_stripe_setup"
type textarea "WITH ChargeDateCounts AS ( SELECT extracted_id AS booking_id, COUNT(*) AS charg…"
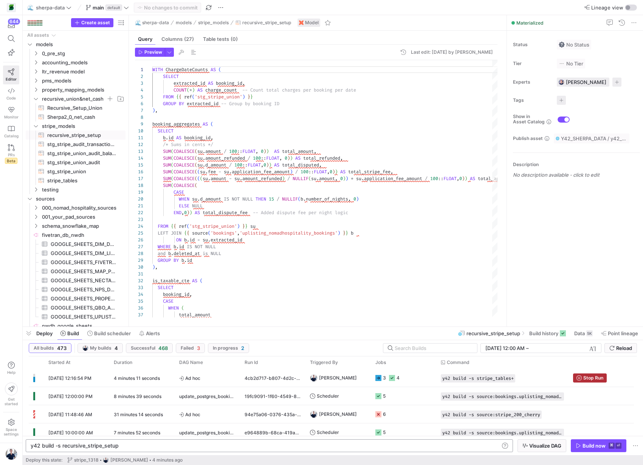
scroll to position [0, 87]
click at [136, 444] on div "y42 build -s recursive_stripe_setup" at bounding box center [265, 445] width 469 height 6
type textarea "y42 build -s recursive_stripe_setup+"
click at [588, 445] on div "Build now" at bounding box center [594, 445] width 23 height 6
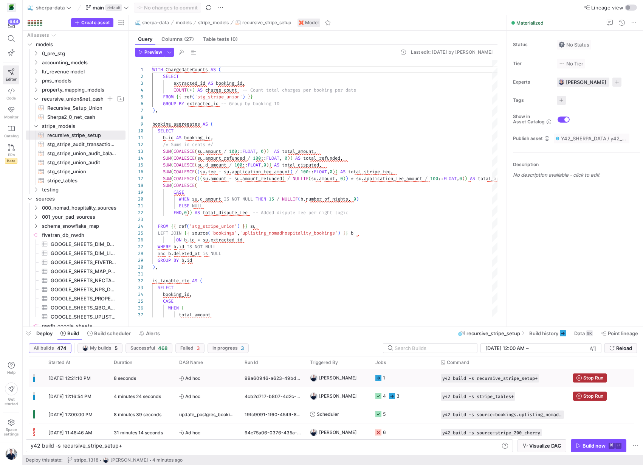
click at [551, 375] on y42-orchestration-run-configuration-details "y42 build -s recursive_stripe_setup+" at bounding box center [502, 378] width 123 height 8
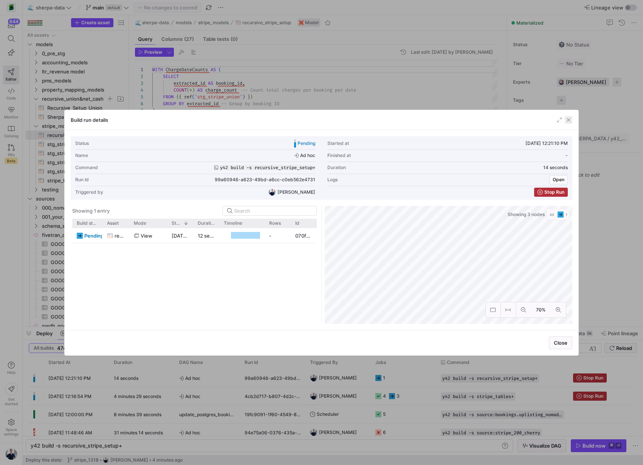
click at [568, 119] on span "button" at bounding box center [569, 120] width 8 height 8
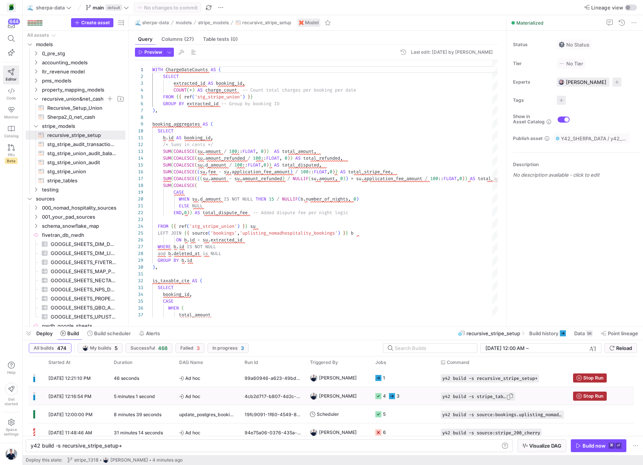
click at [459, 398] on span "y42 build -s stripe_tables+" at bounding box center [474, 396] width 64 height 5
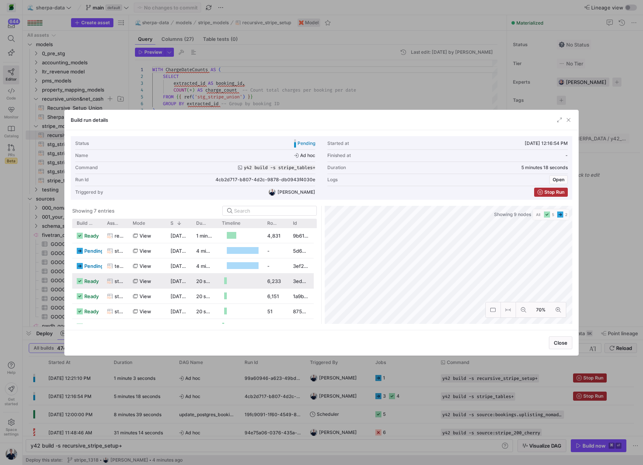
click at [203, 274] on as-split "Showing 7 entries Drag here to set row groups Drag here to set column labels Bu…" at bounding box center [322, 265] width 502 height 118
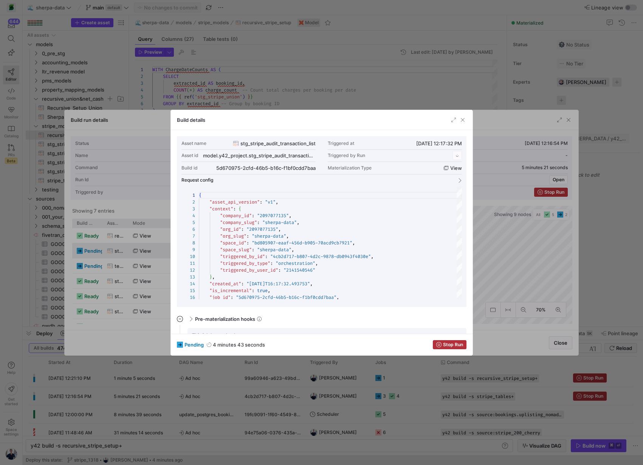
scroll to position [68, 0]
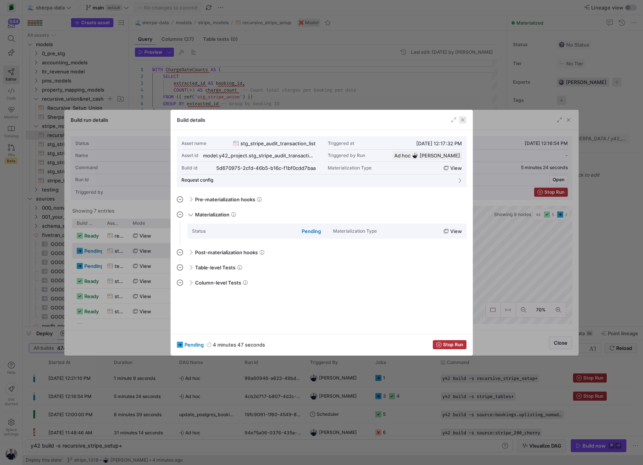
click at [464, 120] on span "button" at bounding box center [463, 120] width 8 height 8
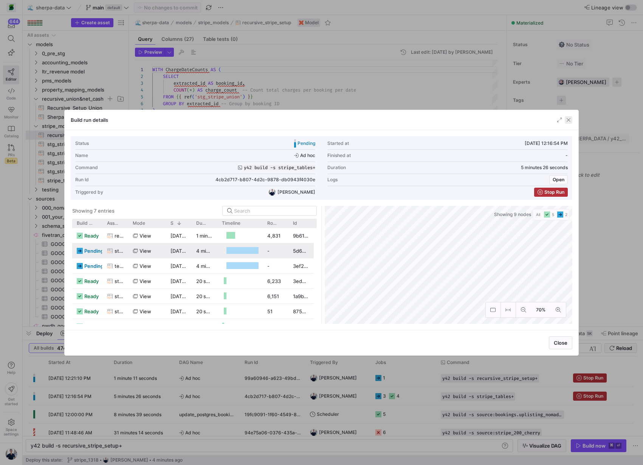
click at [567, 119] on span "button" at bounding box center [569, 120] width 8 height 8
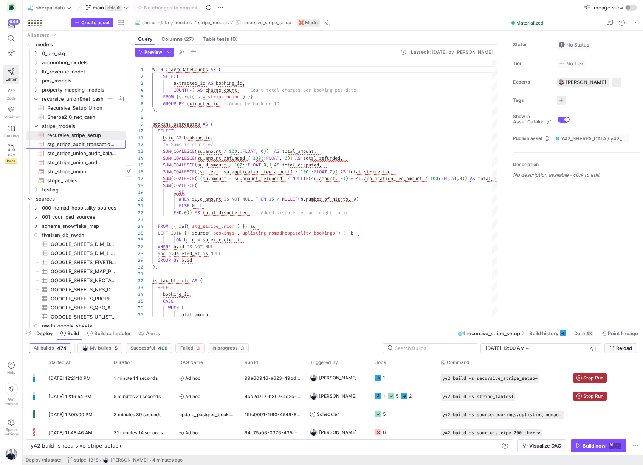
click at [77, 146] on span "stg_stripe_audit_transaction_list​​​​​​​​​​" at bounding box center [82, 144] width 70 height 9
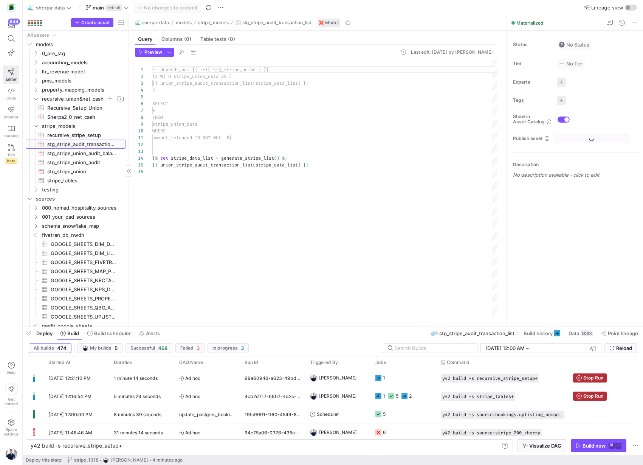
scroll to position [68, 0]
click at [73, 159] on span "stg_stripe_union_audit​​​​​​​​​​" at bounding box center [82, 162] width 70 height 9
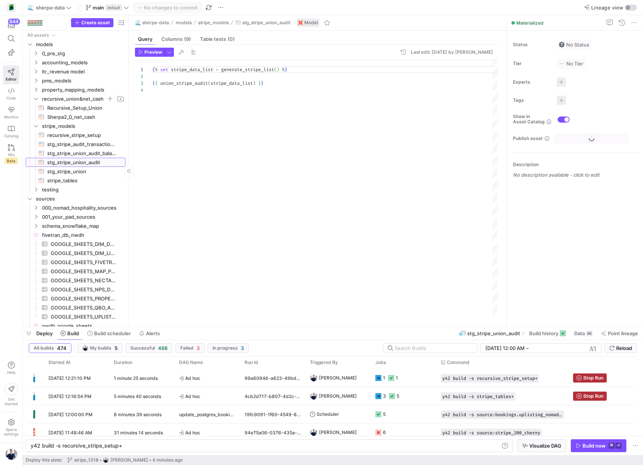
scroll to position [20, 0]
click at [72, 153] on span "stg_stripe_union_audit_balance​​​​​​​​​​" at bounding box center [82, 153] width 70 height 9
click at [67, 144] on span "stg_stripe_audit_transaction_list​​​​​​​​​​" at bounding box center [82, 144] width 70 height 9
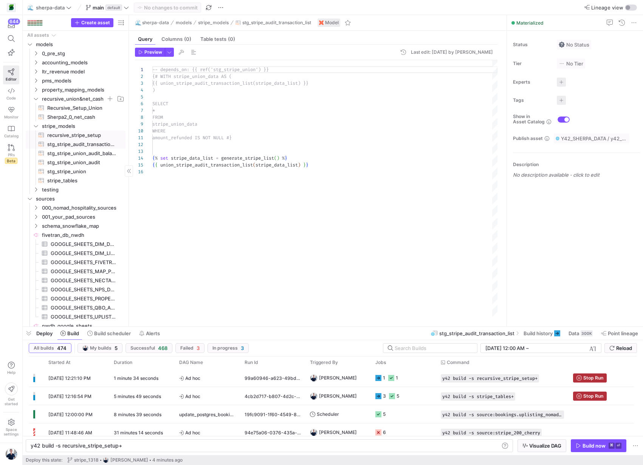
click at [68, 135] on span "recursive_stripe_setup​​​​​​​​​​" at bounding box center [82, 135] width 70 height 9
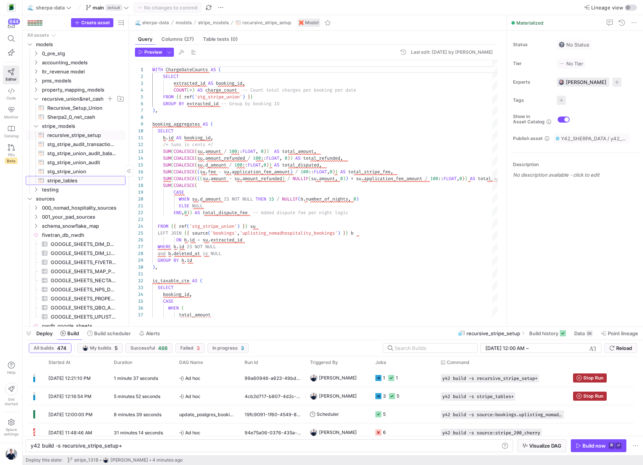
click at [74, 180] on span "stripe_tables​​​​​​​​​​" at bounding box center [82, 180] width 70 height 9
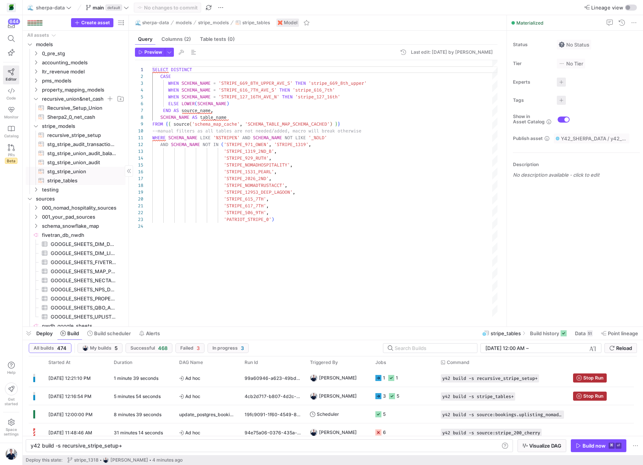
click at [70, 171] on span "stg_stripe_union​​​​​​​​​​" at bounding box center [82, 171] width 70 height 9
type textarea "{% set stripe_data_list = generate_stripe_list() %} {{ union_stripe(stripe_data…"
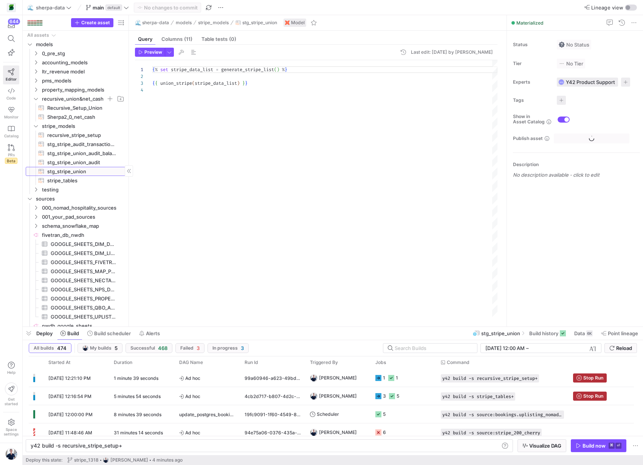
scroll to position [20, 0]
click at [488, 432] on span "y42 build -s source:stripe_200_cherry" at bounding box center [487, 432] width 90 height 5
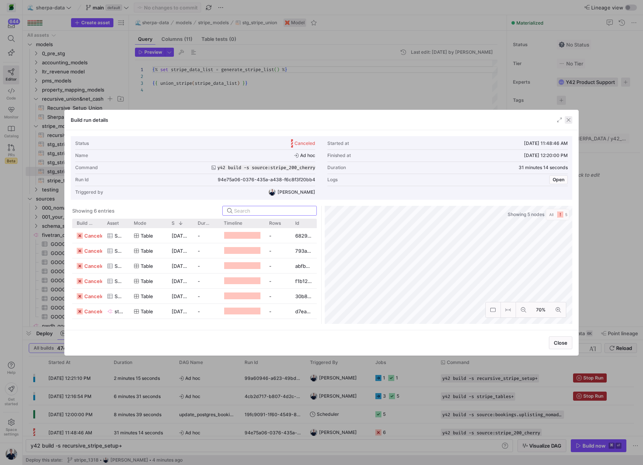
click at [569, 120] on span "button" at bounding box center [569, 120] width 8 height 8
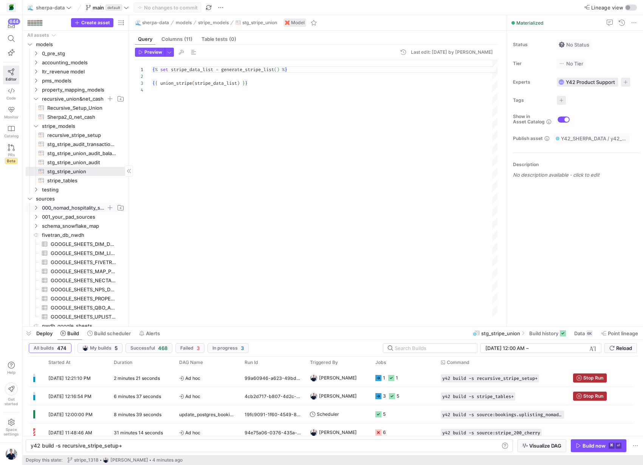
click at [38, 208] on icon "Press SPACE to select this row." at bounding box center [35, 207] width 5 height 5
click at [42, 251] on icon "Press SPACE to select this row." at bounding box center [41, 253] width 5 height 5
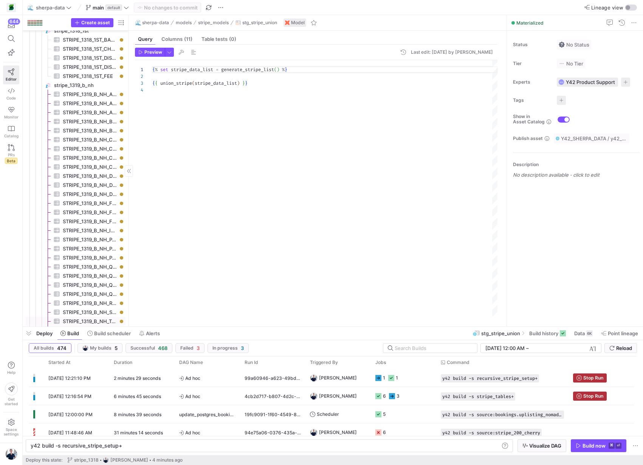
scroll to position [4272, 0]
click at [77, 229] on span "stripe_200_cherry​​​​​​​​" at bounding box center [89, 229] width 70 height 9
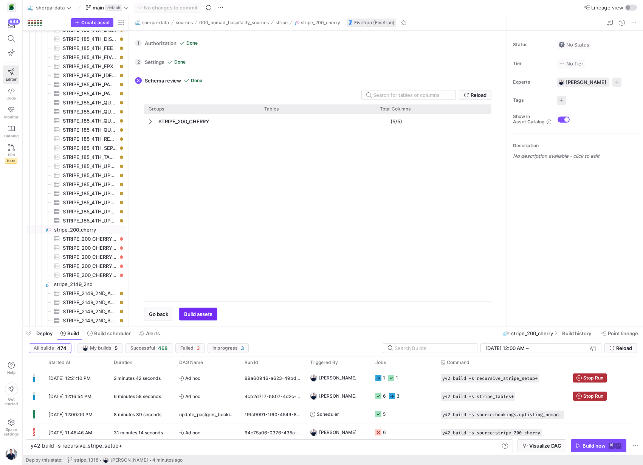
click at [197, 315] on span "Build assets" at bounding box center [198, 314] width 28 height 6
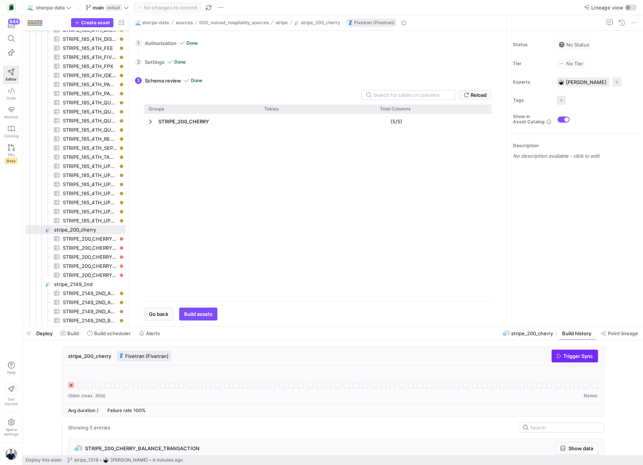
click at [578, 358] on span "Trigger Sync" at bounding box center [578, 356] width 30 height 6
click at [73, 335] on span "Build" at bounding box center [73, 333] width 12 height 6
